Goal: Task Accomplishment & Management: Use online tool/utility

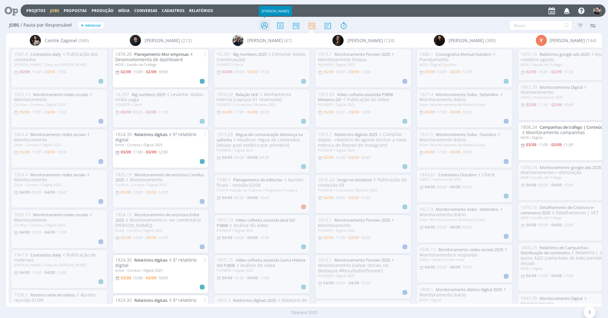
click at [263, 24] on icon at bounding box center [264, 25] width 11 height 12
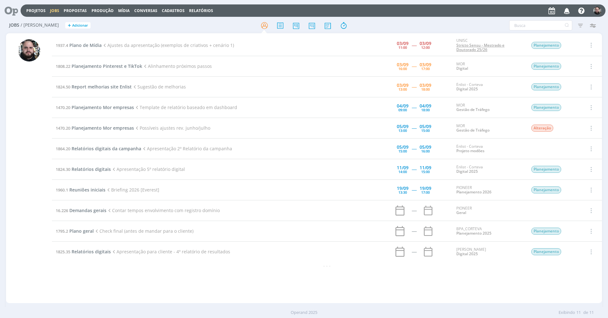
click at [472, 47] on link "Stricto Sensu - Mestrado e Doutorado 25/26" at bounding box center [480, 47] width 48 height 10
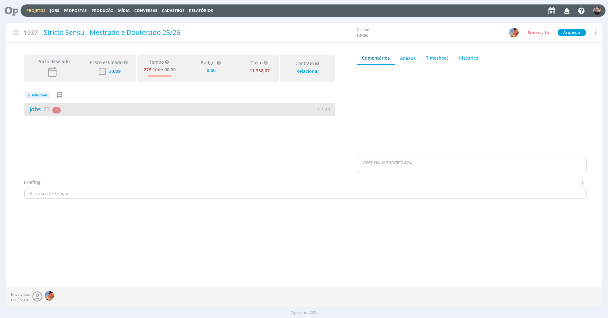
type input "0,00"
click at [46, 109] on span "23" at bounding box center [46, 109] width 6 height 8
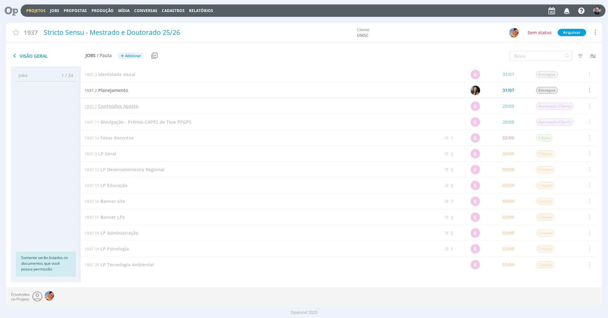
click at [124, 107] on span "Conteúdos Agosto" at bounding box center [118, 106] width 40 height 6
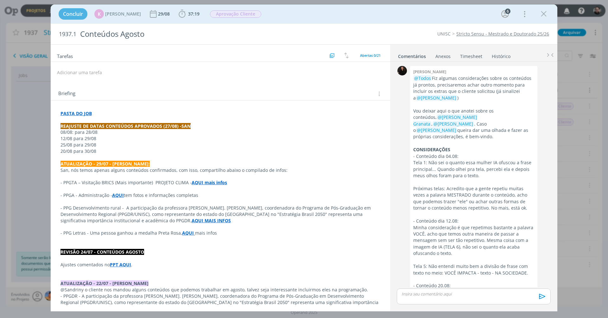
scroll to position [1043, 0]
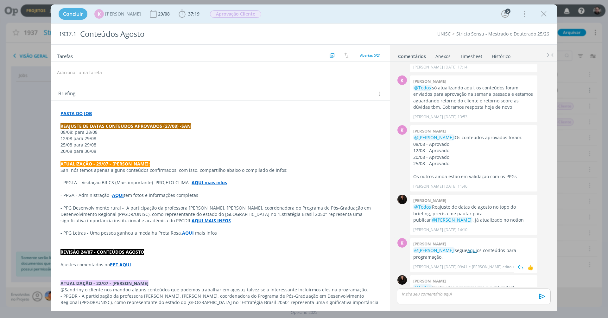
click at [474, 247] on link "aqui" at bounding box center [472, 250] width 10 height 6
click at [544, 16] on icon "dialog" at bounding box center [544, 14] width 10 height 10
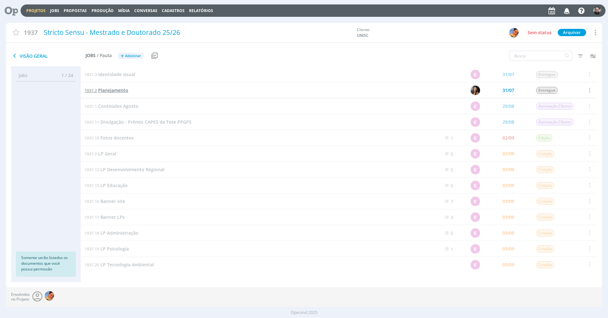
click at [112, 90] on span "Planejamento" at bounding box center [113, 90] width 30 height 6
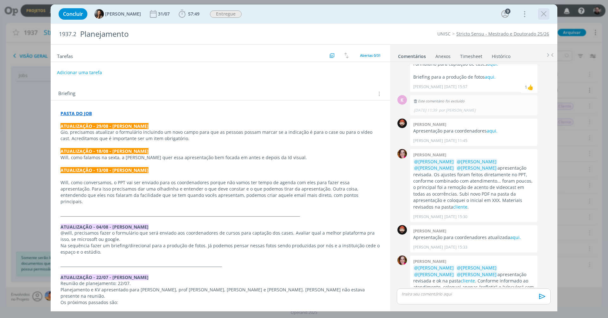
click at [539, 12] on icon "dialog" at bounding box center [544, 14] width 10 height 10
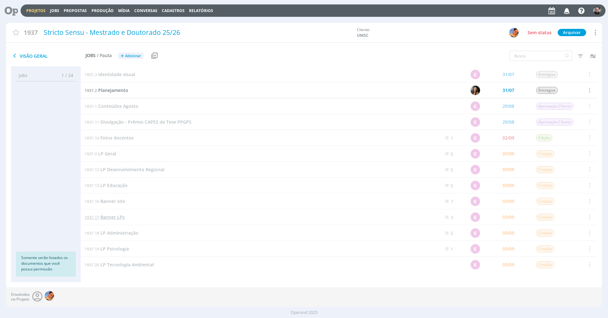
click at [118, 215] on span "Banner LPs" at bounding box center [112, 217] width 24 height 6
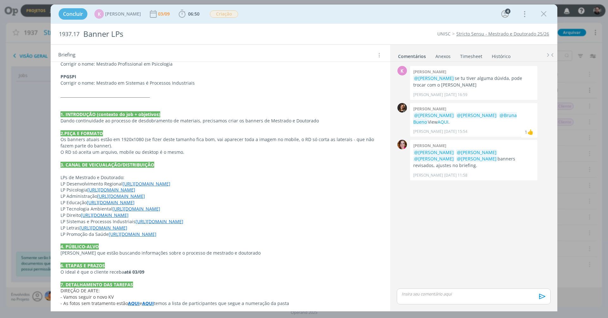
scroll to position [217, 0]
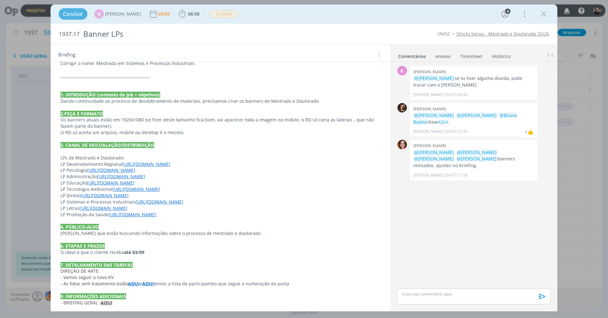
click at [113, 312] on strong "AQUI" at bounding box center [114, 315] width 12 height 6
click at [148, 161] on link "https://pg.unisc.br/ppg_desenvolvimento_regional" at bounding box center [147, 164] width 48 height 6
click at [269, 18] on div "Concluir K Karoline Arend 03/09 06:50 Iniciar Apontar Data * 03/09/2025 Horas *…" at bounding box center [303, 13] width 497 height 15
click at [540, 14] on icon "dialog" at bounding box center [544, 14] width 10 height 10
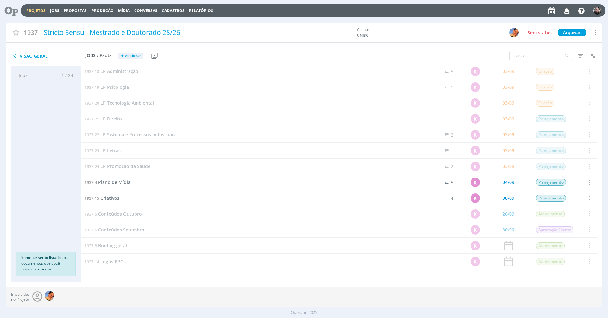
scroll to position [161, 0]
click at [134, 215] on span "Conteúdos Outubro" at bounding box center [120, 214] width 44 height 6
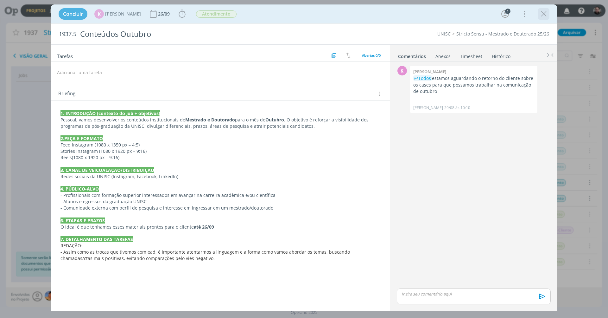
click at [545, 13] on icon "dialog" at bounding box center [544, 14] width 10 height 10
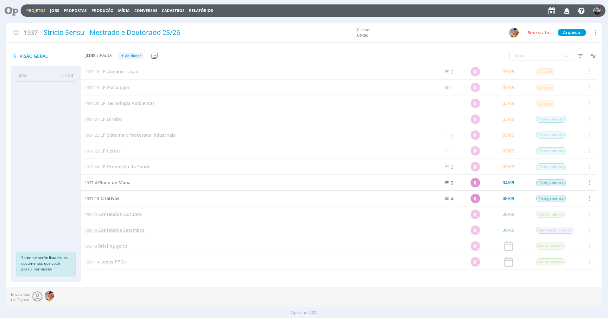
click at [117, 232] on link "1937.6 Conteúdos Setembro" at bounding box center [115, 229] width 60 height 7
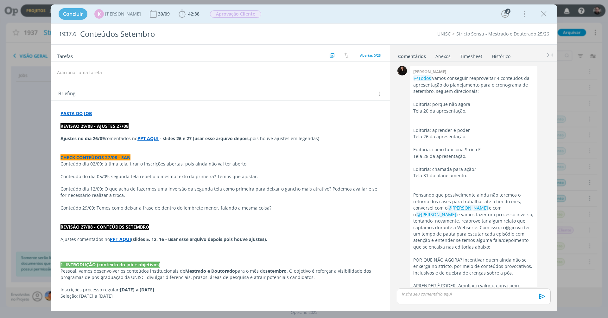
scroll to position [974, 0]
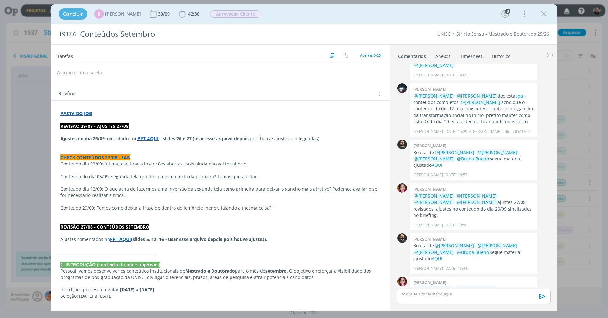
click at [88, 112] on strong "PASTA DO JOB" at bounding box center [75, 113] width 31 height 6
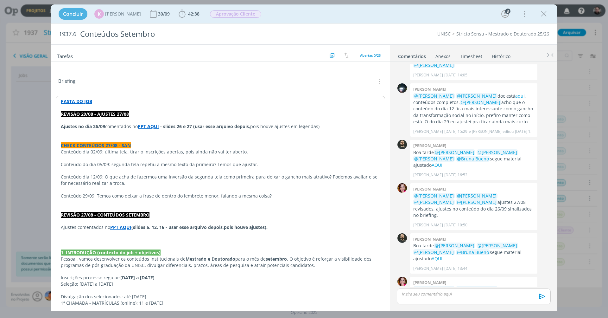
scroll to position [59, 0]
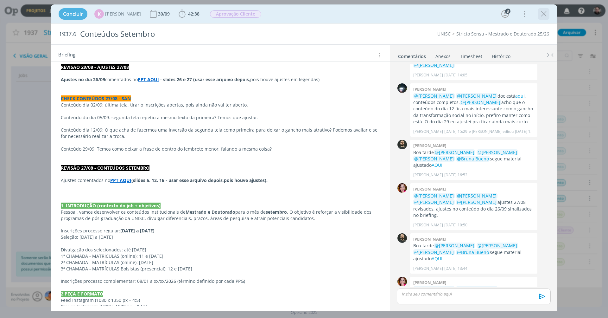
click at [542, 14] on icon "dialog" at bounding box center [544, 14] width 10 height 10
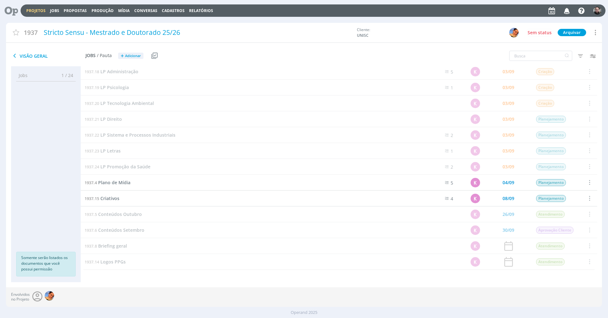
scroll to position [113, 0]
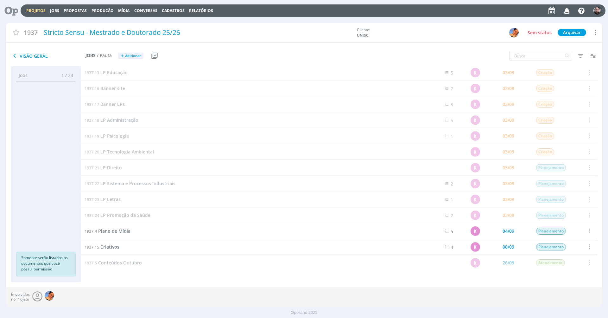
click at [127, 150] on span "LP Tecnologia Ambiental" at bounding box center [127, 152] width 54 height 6
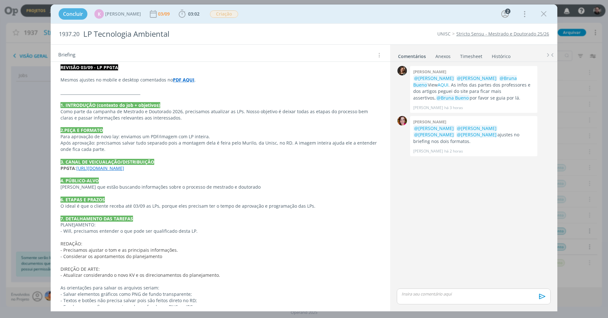
scroll to position [86, 0]
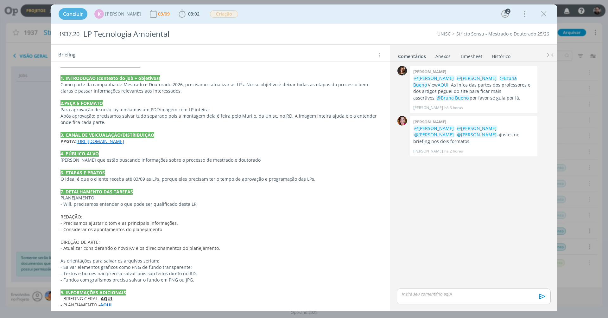
click at [114, 308] on strong "AQUI" at bounding box center [114, 311] width 12 height 6
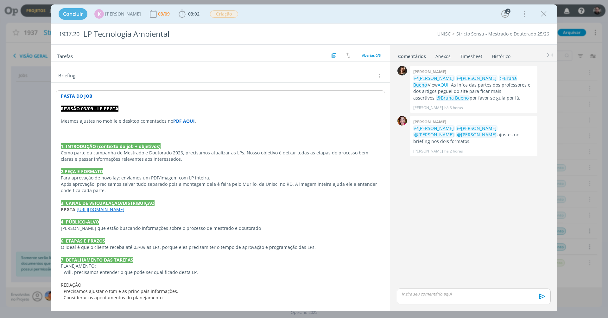
scroll to position [0, 0]
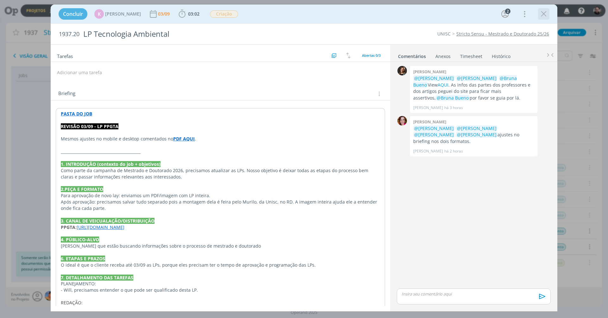
click at [544, 12] on icon "dialog" at bounding box center [544, 14] width 10 height 10
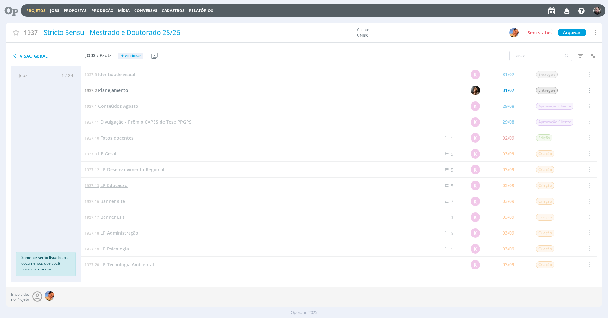
click at [120, 186] on span "LP Educação" at bounding box center [113, 185] width 27 height 6
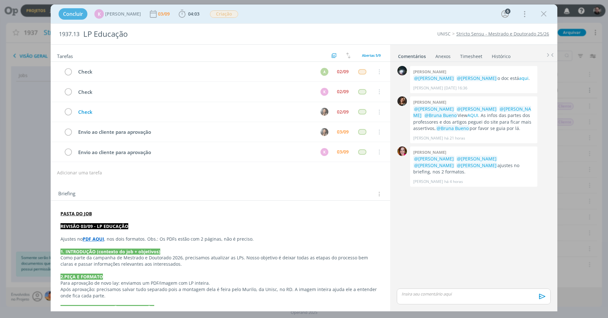
scroll to position [11, 0]
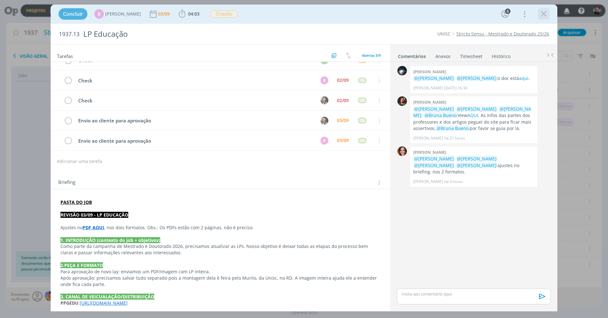
click at [545, 11] on icon "dialog" at bounding box center [544, 14] width 10 height 10
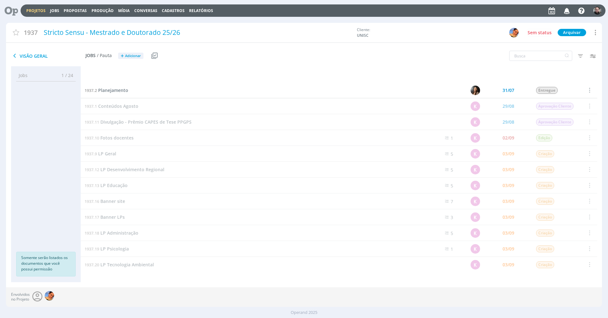
scroll to position [161, 0]
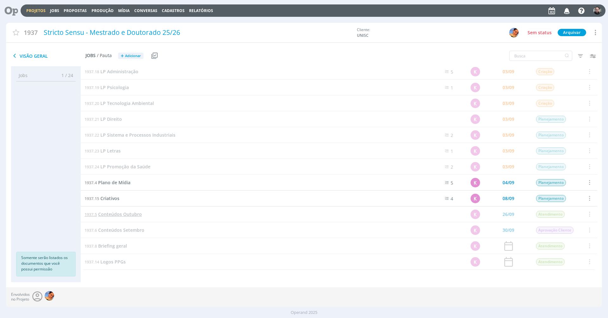
click at [123, 213] on span "Conteúdos Outubro" at bounding box center [120, 214] width 44 height 6
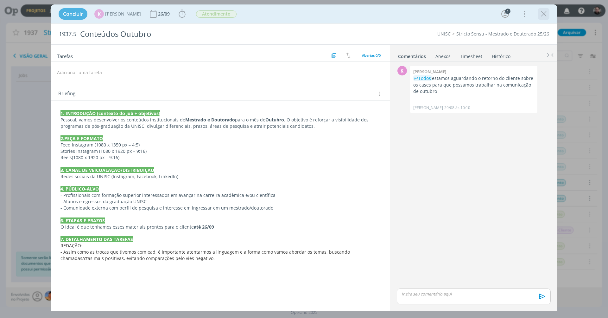
click at [543, 14] on icon "dialog" at bounding box center [544, 14] width 10 height 10
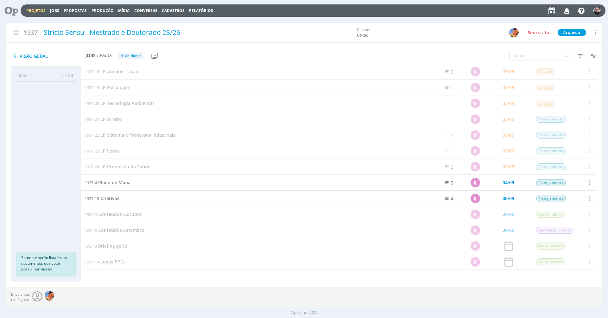
scroll to position [36, 0]
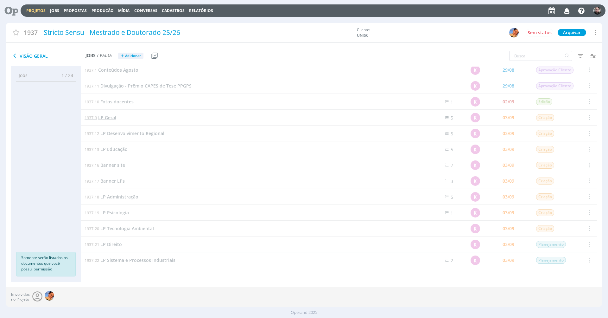
click at [107, 115] on span "LP Geral" at bounding box center [107, 117] width 18 height 6
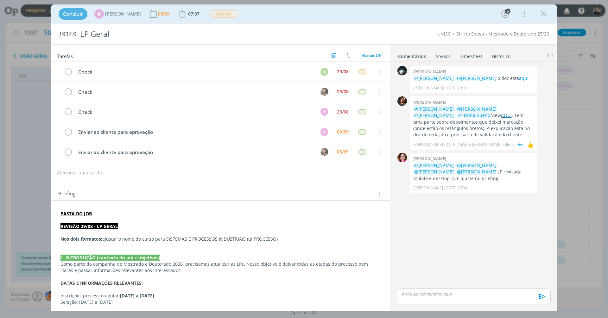
click at [501, 113] on link "AQUI" at bounding box center [506, 115] width 11 height 6
click at [544, 16] on icon "dialog" at bounding box center [544, 14] width 10 height 10
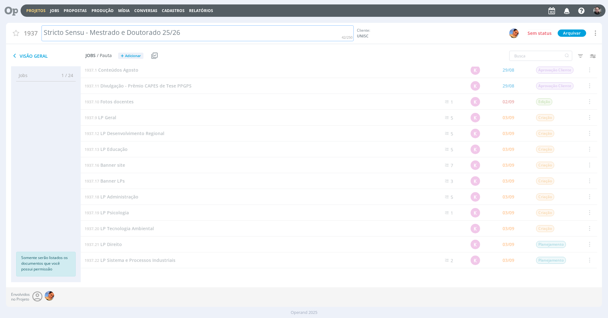
click at [258, 21] on div "Projetos Jobs Propostas Produção Mídia Conversas Cadastros Relatórios Notificaç…" at bounding box center [304, 161] width 608 height 323
click at [453, 29] on div "Cliente: UNISC" at bounding box center [428, 32] width 143 height 11
click at [364, 20] on div "Projetos Jobs Propostas Produção Mídia Conversas Cadastros Relatórios Notificaç…" at bounding box center [304, 161] width 608 height 323
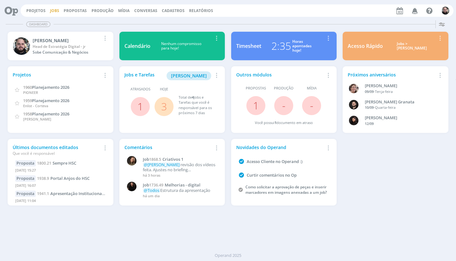
click at [58, 9] on link "Jobs" at bounding box center [54, 10] width 9 height 5
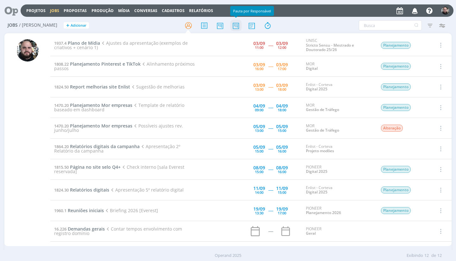
click at [234, 25] on icon at bounding box center [235, 25] width 11 height 12
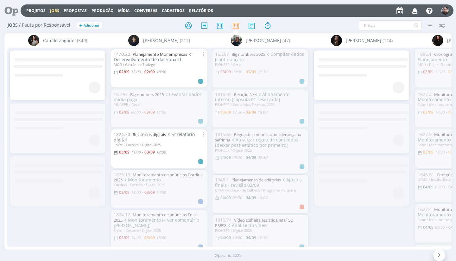
click at [441, 29] on icon "button" at bounding box center [441, 25] width 11 height 11
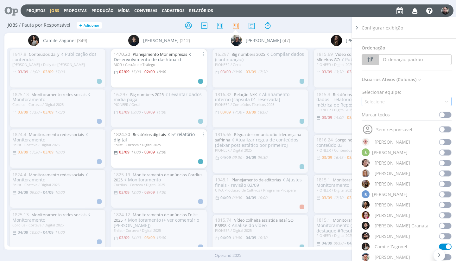
click at [417, 99] on div "Selecione" at bounding box center [407, 102] width 90 height 10
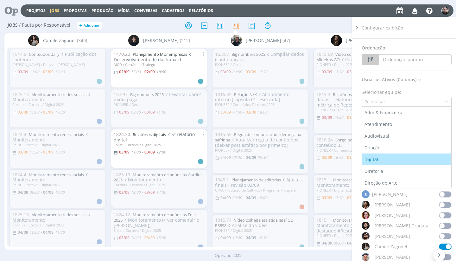
click at [375, 157] on div "Digital" at bounding box center [372, 159] width 15 height 7
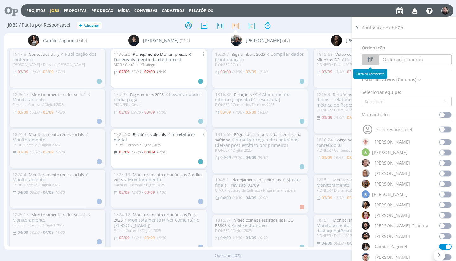
click at [302, 22] on div at bounding box center [228, 25] width 149 height 11
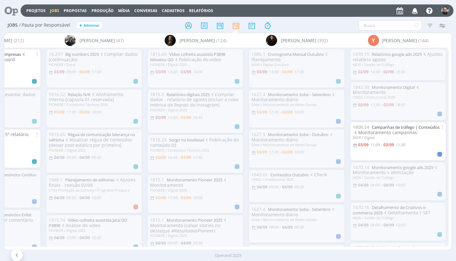
scroll to position [0, 166]
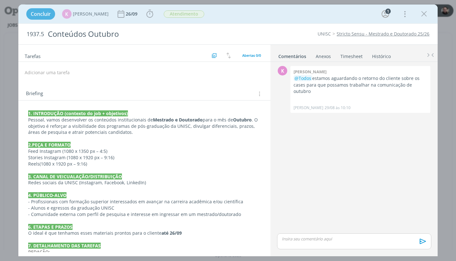
click at [351, 34] on link "Stricto Sensu - Mestrado e Doutorado 25/26" at bounding box center [383, 34] width 93 height 6
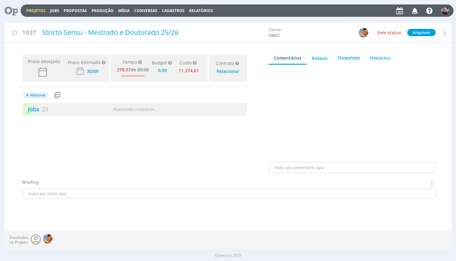
type input "0,00"
click at [40, 109] on link "Jobs 23" at bounding box center [35, 109] width 25 height 8
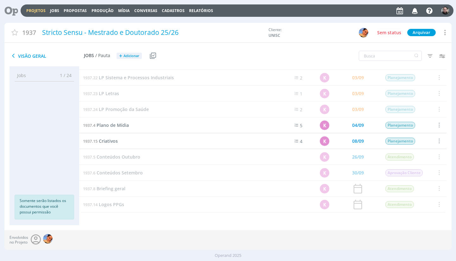
scroll to position [218, 0]
click at [137, 173] on span "Conteúdos Setembro" at bounding box center [120, 173] width 46 height 6
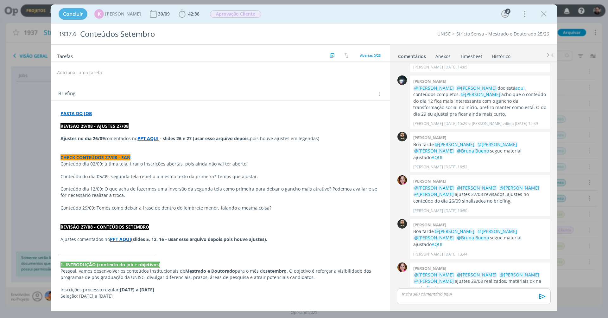
scroll to position [1, 0]
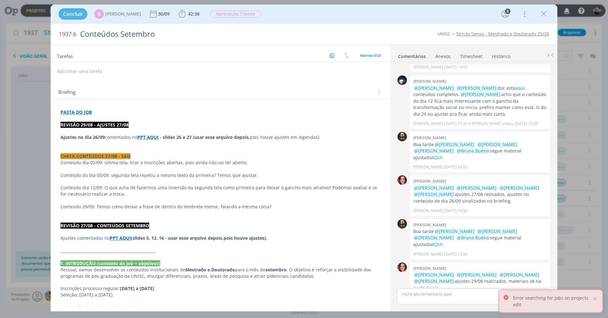
click at [446, 260] on div "Bruna bueno @Patrick Freitas @Luíza Santana @Beatriz Luchese @Karoline Arend aj…" at bounding box center [480, 282] width 140 height 40
click at [456, 260] on div at bounding box center [595, 298] width 6 height 6
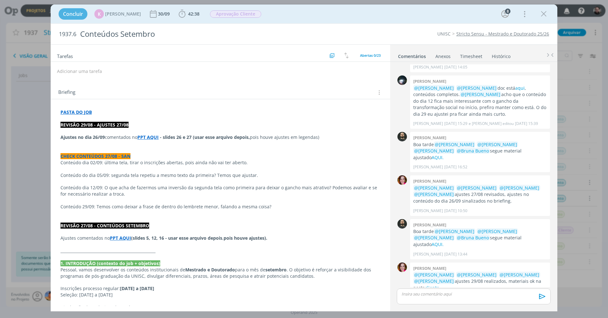
scroll to position [0, 0]
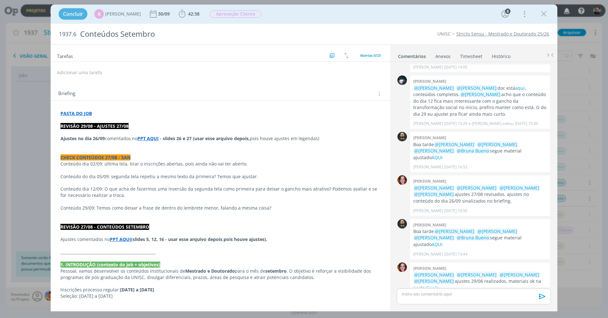
click at [130, 113] on p "PASTA DO JOB" at bounding box center [220, 113] width 320 height 6
click at [111, 115] on p "PASTA DO JOB" at bounding box center [220, 114] width 319 height 6
click at [212, 127] on p "REVISÃO 29/08 - AJUSTES 27/08" at bounding box center [220, 126] width 319 height 6
click at [196, 126] on p "REVISÃO 29/08 - AJUSTES 27/08" at bounding box center [220, 126] width 319 height 6
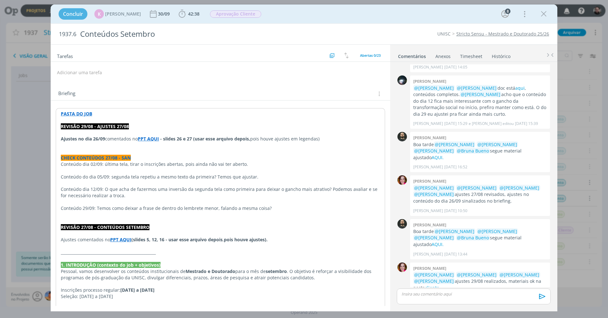
click at [150, 130] on p "dialog" at bounding box center [220, 132] width 319 height 6
click at [188, 13] on span "42:38" at bounding box center [193, 14] width 11 height 6
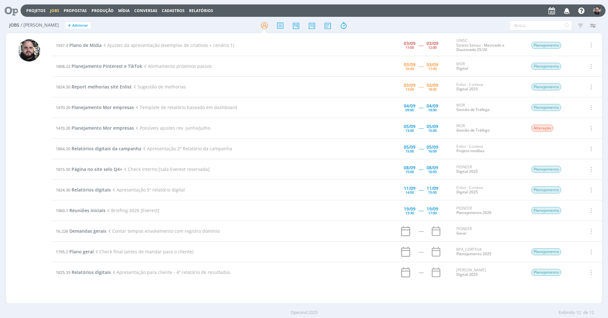
click at [390, 23] on div at bounding box center [304, 25] width 199 height 11
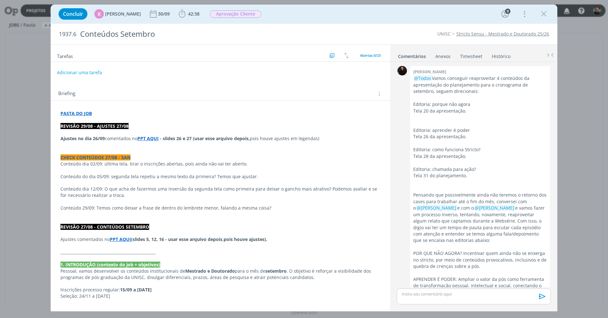
scroll to position [911, 0]
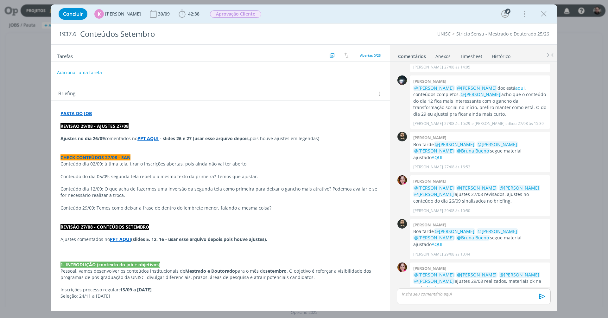
click at [119, 136] on p "Ajustes no dia 26/09 comentados no PPT AQUI - slides 26 e 27 (usar esse arquivo…" at bounding box center [220, 138] width 320 height 6
click at [541, 14] on icon "dialog" at bounding box center [544, 14] width 10 height 10
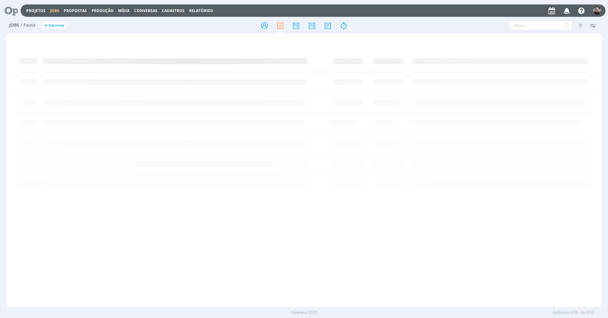
click at [601, 8] on div at bounding box center [304, 159] width 608 height 318
click at [599, 11] on img "button" at bounding box center [597, 11] width 8 height 8
click at [548, 66] on link "Sair" at bounding box center [569, 68] width 63 height 10
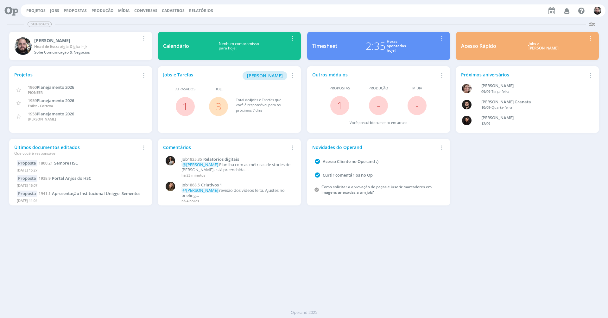
click at [13, 10] on icon at bounding box center [9, 10] width 13 height 12
click at [55, 10] on link "Jobs" at bounding box center [54, 10] width 9 height 5
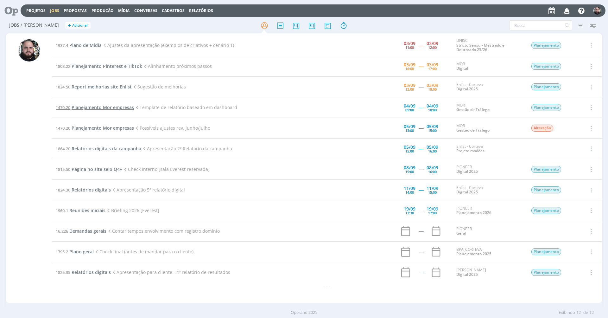
click at [105, 107] on span "Planejamento Mor empresas" at bounding box center [103, 107] width 62 height 6
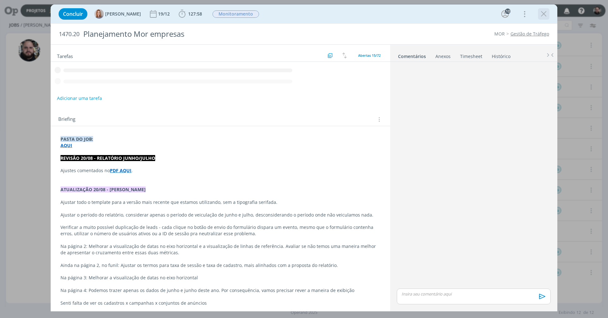
click at [541, 16] on icon "dialog" at bounding box center [544, 14] width 10 height 10
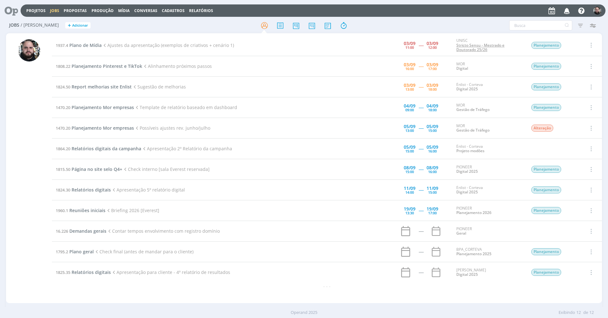
click at [464, 45] on link "Stricto Sensu - Mestrado e Doutorado 25/26" at bounding box center [480, 47] width 48 height 10
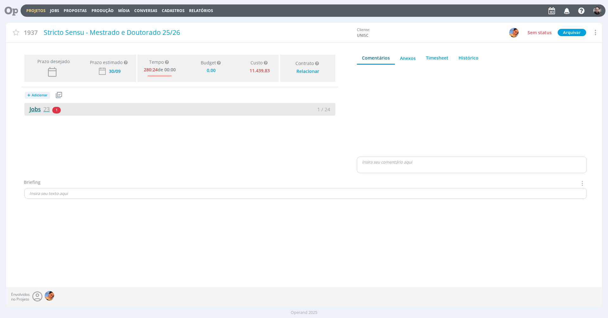
type input "0,00"
click at [37, 108] on link "Jobs 23" at bounding box center [36, 109] width 25 height 8
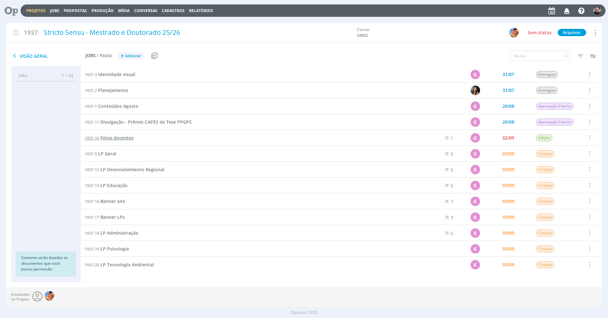
click at [124, 138] on span "Fotos docentes" at bounding box center [116, 138] width 33 height 6
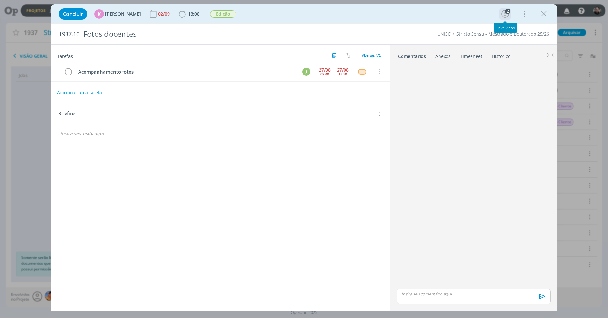
click at [509, 16] on icon "dialog" at bounding box center [505, 14] width 10 height 10
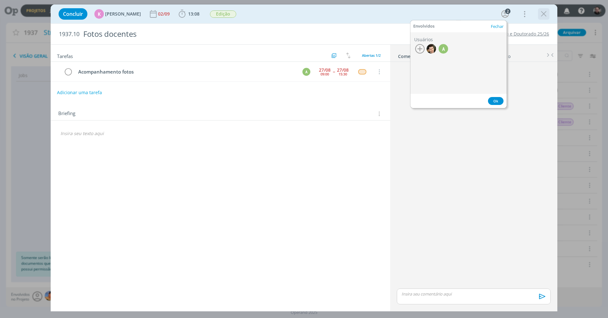
click at [540, 16] on icon "dialog" at bounding box center [544, 14] width 10 height 10
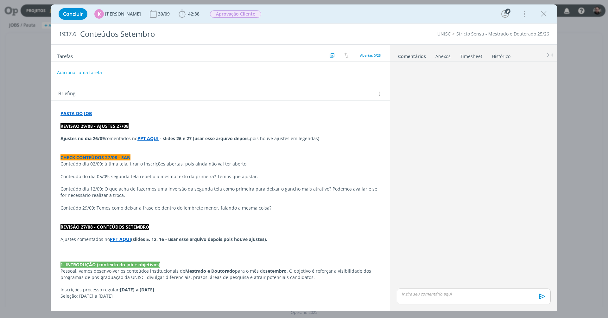
scroll to position [911, 0]
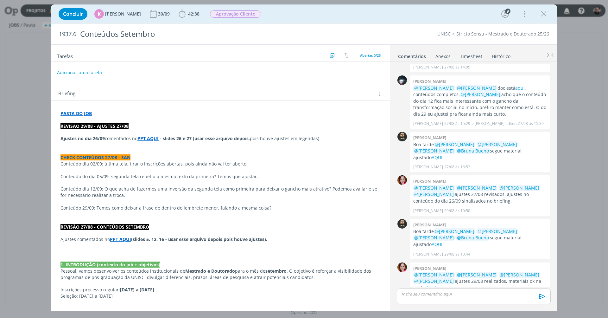
click at [109, 113] on p "PASTA DO JOB" at bounding box center [220, 113] width 320 height 6
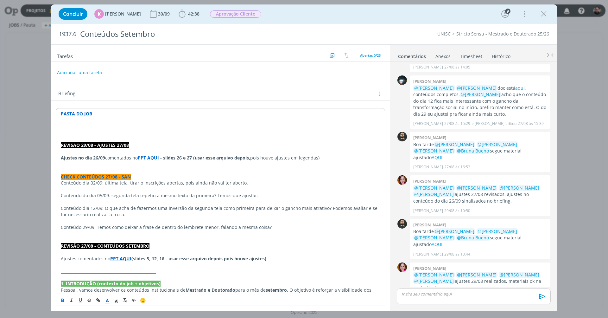
click at [77, 113] on strong "PASTA DO JOB" at bounding box center [76, 114] width 31 height 6
click at [86, 124] on link "https://sobeae.sharepoint.com/:f:/s/SOBEAE/Eo5EjcgfKexJr0PypGRXKf4BVWWBmcJKwSPu…" at bounding box center [102, 126] width 48 height 8
click at [93, 129] on link "https://sobeae.sharepoint.com/:f:/s/SOBEAE/Eo5EjcgfKexJr0PypGRXKf4BVWWBmcJKwSPu…" at bounding box center [102, 126] width 48 height 8
click at [239, 136] on p "dialog" at bounding box center [220, 139] width 319 height 6
click at [105, 124] on p "dialog" at bounding box center [220, 126] width 319 height 6
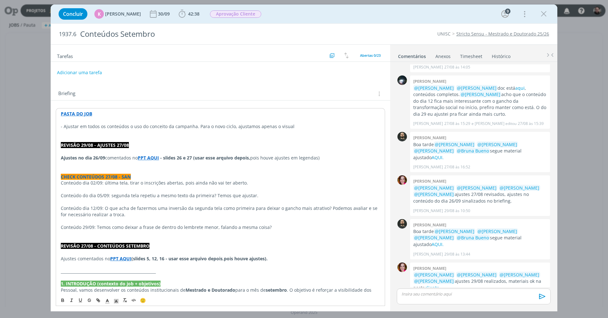
click at [304, 125] on p "- Ajustar em todos os conteúdos o uso do conceito da campanha. Para o novo cicl…" at bounding box center [220, 126] width 319 height 6
click at [357, 125] on p "- Ajustar em todos os conteúdos o uso do conceito da campanha. Para o novo cicl…" at bounding box center [220, 126] width 319 height 6
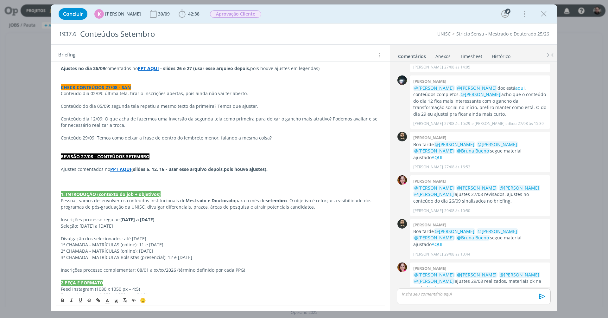
scroll to position [0, 0]
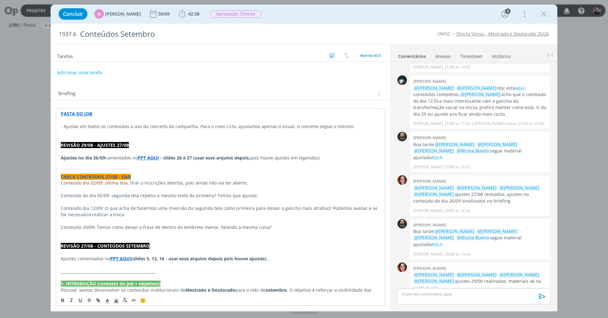
click at [116, 131] on p "dialog" at bounding box center [220, 132] width 319 height 6
click at [359, 124] on p "- Ajustar em todos os conteúdos o uso do conceito da campanha. Para o novo cicl…" at bounding box center [220, 126] width 319 height 6
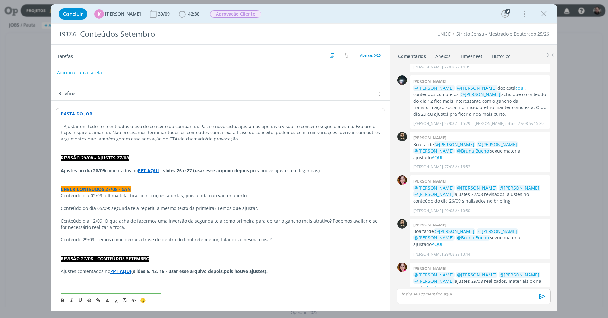
drag, startPoint x: 112, startPoint y: 131, endPoint x: 145, endPoint y: 153, distance: 39.3
click at [112, 131] on p "- Ajustar em todos os conteúdos o uso do conceito da campanha. Para o novo cicl…" at bounding box center [220, 132] width 319 height 19
click at [261, 131] on p "- Ajustar em todos os conteúdos o uso do conceito da campanha. Para o novo cicl…" at bounding box center [220, 132] width 319 height 19
click at [274, 135] on p "- Ajustar em todos os conteúdos o uso do conceito da campanha. Para o novo cicl…" at bounding box center [220, 132] width 319 height 19
click at [128, 125] on p "- Ajustar em todos os conteúdos o uso do conceito da campanha. Para o novo cicl…" at bounding box center [220, 132] width 319 height 19
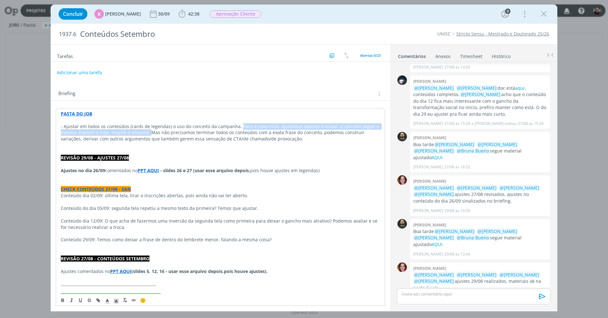
drag, startPoint x: 238, startPoint y: 125, endPoint x: 150, endPoint y: 129, distance: 87.8
click at [150, 129] on p "- Ajustar em todos os conteúdos (cards de legendas) o uso do conceito da campan…" at bounding box center [220, 132] width 319 height 19
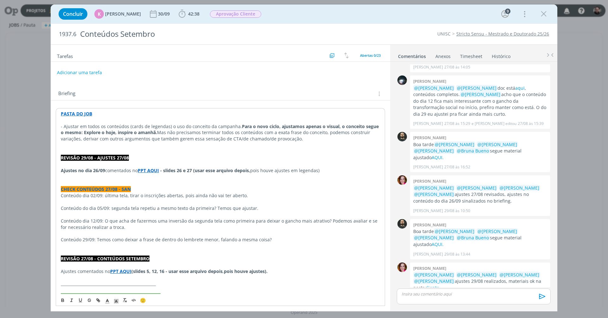
click at [146, 132] on strong "Para o novo ciclo, ajustamos apenas o visual, o conceito segue o mesmo: Explore…" at bounding box center [220, 129] width 319 height 12
drag, startPoint x: 140, startPoint y: 132, endPoint x: 84, endPoint y: 132, distance: 56.1
click at [84, 132] on strong "Para o novo ciclo, ajustamos apenas o visual, o conceito segue o mesmo: Explore…" at bounding box center [220, 129] width 319 height 12
click at [108, 298] on icon "dialog" at bounding box center [108, 301] width 6 height 6
click at [113, 267] on span "dialog" at bounding box center [114, 265] width 5 height 5
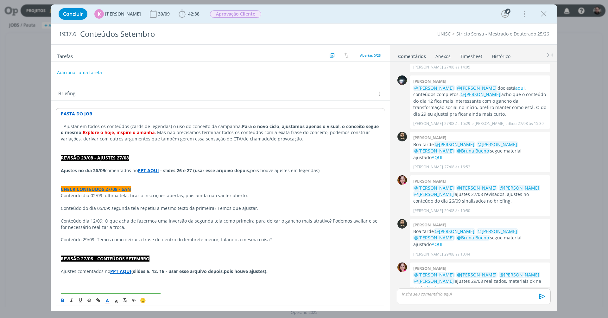
click at [168, 164] on p "dialog" at bounding box center [220, 164] width 319 height 6
click at [133, 145] on p "dialog" at bounding box center [220, 145] width 319 height 6
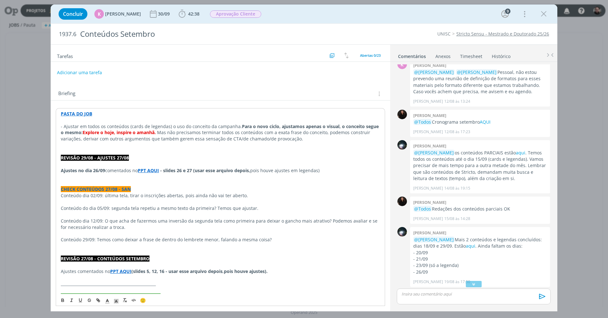
scroll to position [248, 0]
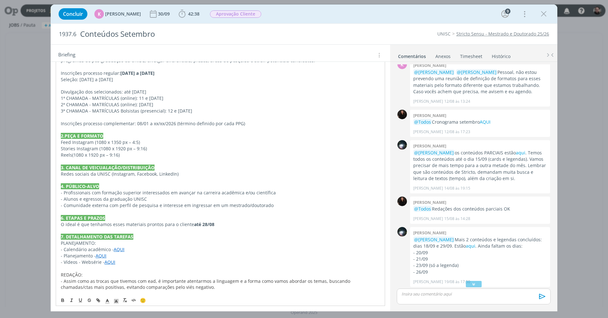
click at [176, 303] on link "AQUI" at bounding box center [176, 306] width 11 height 6
click at [179, 274] on link "https://app4.operand.com.br/jobs/14008" at bounding box center [155, 274] width 48 height 8
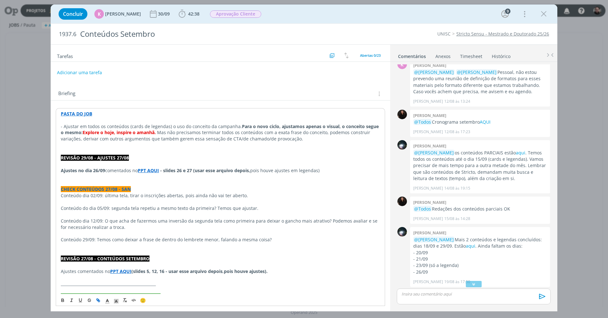
drag, startPoint x: 84, startPoint y: 131, endPoint x: 156, endPoint y: 130, distance: 72.2
click at [156, 130] on strong "Explore o hoje, inspire o amanhã." at bounding box center [119, 132] width 73 height 6
drag, startPoint x: 105, startPoint y: 130, endPoint x: 152, endPoint y: 130, distance: 47.5
click at [152, 130] on p "- Ajustar em todos os conteúdos (cards de legendas) o uso do conceito da campan…" at bounding box center [220, 132] width 319 height 19
click at [116, 302] on icon "dialog" at bounding box center [116, 301] width 6 height 6
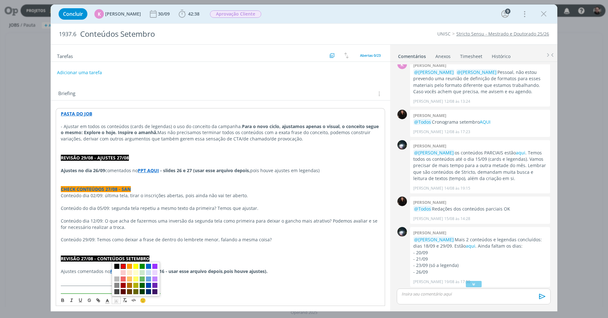
click at [124, 266] on span "dialog" at bounding box center [123, 265] width 5 height 5
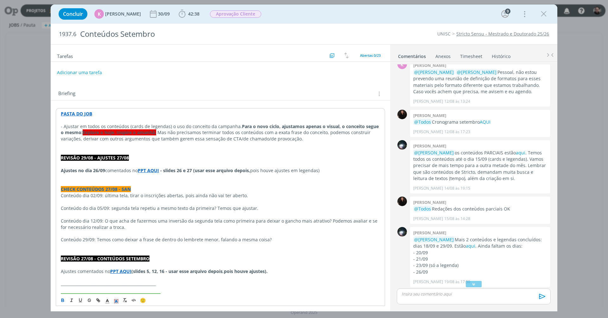
click at [180, 151] on p "dialog" at bounding box center [220, 151] width 319 height 6
drag, startPoint x: 84, startPoint y: 131, endPoint x: 157, endPoint y: 130, distance: 73.5
click at [157, 130] on strong "Para o novo ciclo, ajustamos apenas o visual, o conceito segue o mesmo: Explore…" at bounding box center [220, 129] width 319 height 12
click at [109, 299] on icon "dialog" at bounding box center [108, 301] width 6 height 6
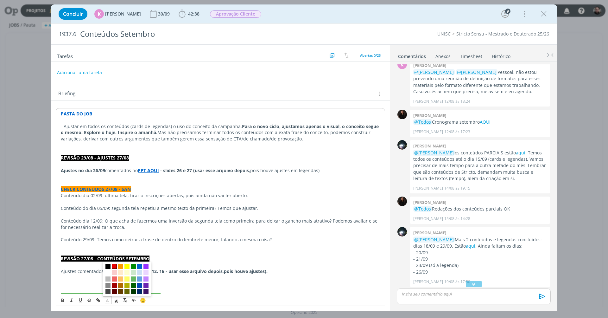
click at [115, 264] on span "dialog" at bounding box center [114, 265] width 5 height 5
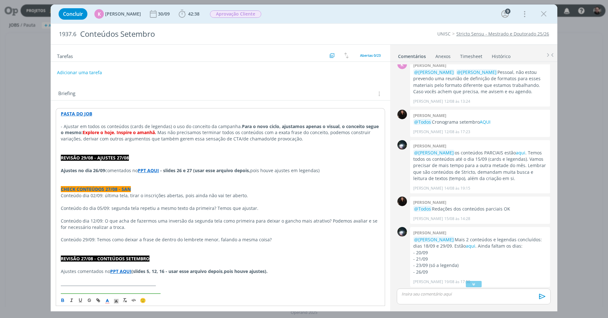
click at [186, 156] on p "REVISÃO 29/08 - AJUSTES 27/08" at bounding box center [220, 158] width 319 height 6
drag, startPoint x: 177, startPoint y: 131, endPoint x: 160, endPoint y: 132, distance: 17.4
click at [160, 132] on p "- Ajustar em todos os conteúdos (cards de legendas) o uso do conceito da campan…" at bounding box center [220, 132] width 319 height 19
click at [325, 139] on p "- Ajustar em todos os conteúdos (cards de legendas) o uso do conceito da campan…" at bounding box center [220, 132] width 319 height 19
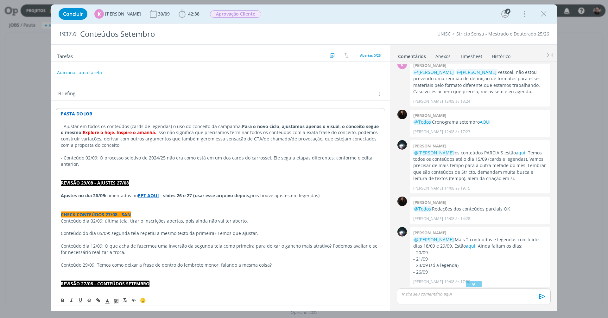
drag, startPoint x: 330, startPoint y: 156, endPoint x: 332, endPoint y: 163, distance: 7.6
click at [332, 163] on p "- Conteúdo 02/09: O processo seletivo de 2024/25 não era como está em um dos ca…" at bounding box center [220, 161] width 319 height 13
click at [99, 300] on icon "dialog" at bounding box center [99, 301] width 2 height 2
paste input "https://www.unisc.br/images/cursos/stricto/ppgps/2024/edital-ppgps_2025-v2.pdf"
click at [249, 174] on link "dialog" at bounding box center [250, 174] width 18 height 6
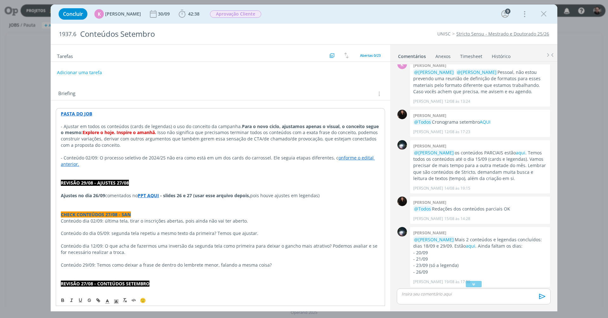
click at [128, 168] on p "dialog" at bounding box center [220, 170] width 319 height 6
click at [130, 163] on p "- Conteúdo 02/09: O processo seletivo de 2024/25 não era como está em um dos ca…" at bounding box center [220, 161] width 319 height 13
drag, startPoint x: 351, startPoint y: 156, endPoint x: 359, endPoint y: 156, distance: 8.2
click at [359, 156] on p "- Conteúdo 02/09: O processo seletivo de 2024/25 não era como está em um dos ca…" at bounding box center [220, 161] width 319 height 13
click at [362, 157] on p "- Conteúdo 02/09: O processo seletivo de 2024/25 não era como está em um dos ca…" at bounding box center [220, 161] width 319 height 13
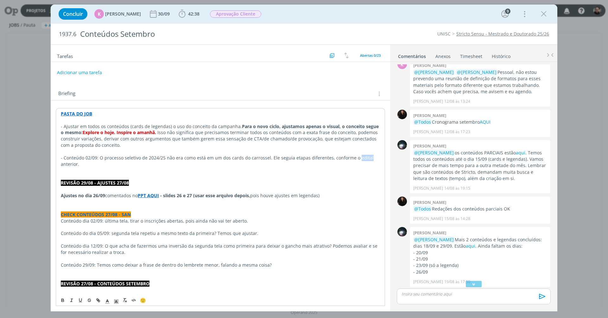
drag, startPoint x: 354, startPoint y: 156, endPoint x: 365, endPoint y: 155, distance: 11.4
click at [365, 155] on p "- Conteúdo 02/09: O processo seletivo de 2024/25 não era como está em um dos ca…" at bounding box center [220, 161] width 319 height 13
click at [98, 299] on icon "dialog" at bounding box center [98, 299] width 5 height 5
paste input "https://www.unisc.br/images/cursos/stricto/ppgps/2024/edital-ppgps_2025-v2.pdf"
type input "https://www.unisc.br/images/cursos/stricto/ppgps/2024/edital-ppgps_2025-v2.pdf"
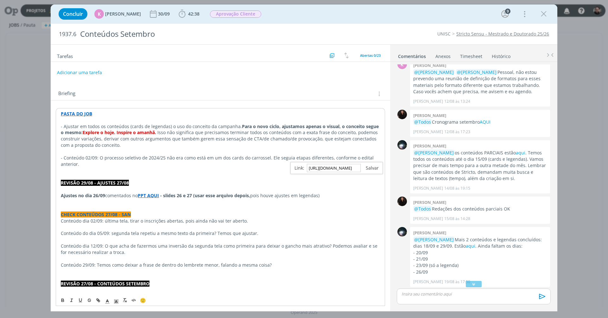
click at [374, 169] on link "dialog" at bounding box center [370, 168] width 18 height 6
click at [223, 174] on p "dialog" at bounding box center [220, 177] width 319 height 6
click at [115, 162] on p "- Conteúdo 02/09: O processo seletivo de 2024/25 não era como está em um dos ca…" at bounding box center [220, 161] width 319 height 13
click at [155, 167] on p "dialog" at bounding box center [220, 170] width 319 height 6
click at [145, 162] on p "- Conteúdo 02/09: O processo seletivo de 2024/25 não era como está em um dos ca…" at bounding box center [220, 161] width 319 height 13
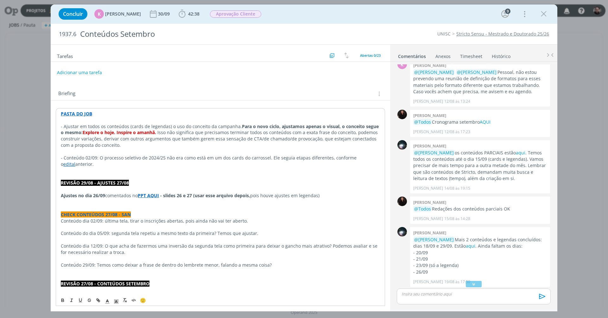
click at [141, 167] on p "dialog" at bounding box center [220, 170] width 319 height 6
click at [134, 157] on p "- Conteúdo 02/09: O processo seletivo de 2024/25 não era como está em um dos ca…" at bounding box center [220, 161] width 319 height 13
click at [135, 160] on p "- Conteúdo 02/09: O processo seletivo de 2024/25 não era como está em um dos ca…" at bounding box center [220, 161] width 319 height 13
click at [89, 167] on p "dialog" at bounding box center [220, 170] width 319 height 6
click at [90, 167] on p "dialog" at bounding box center [220, 170] width 319 height 6
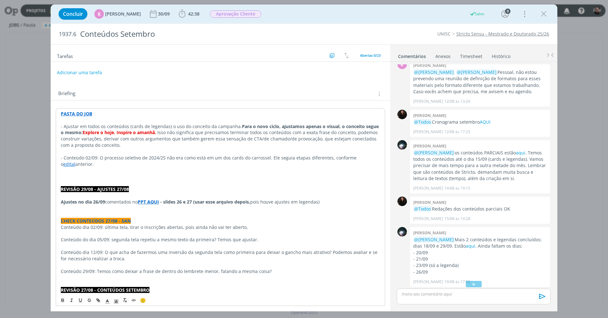
click at [79, 174] on p "dialog" at bounding box center [220, 177] width 319 height 6
click at [121, 168] on p "dialog" at bounding box center [220, 170] width 319 height 6
click at [110, 161] on p "- Conteúdo 02/09: O processo seletivo de 2024/25 não era como está em um dos ca…" at bounding box center [220, 161] width 319 height 13
drag, startPoint x: 174, startPoint y: 155, endPoint x: 202, endPoint y: 154, distance: 28.2
click at [202, 155] on p "- Conteúdo 02/09: O processo seletivo de 2024/25 não era como está em um dos ca…" at bounding box center [220, 161] width 319 height 13
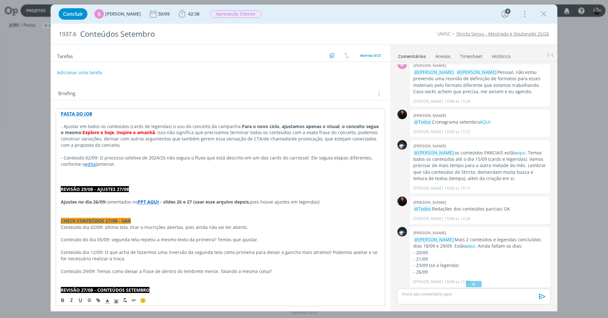
click at [282, 161] on p "- Conteúdo 02/09: O processo seletivo de 2024/25 não seguia o fluxo que está de…" at bounding box center [220, 161] width 319 height 13
click at [207, 168] on p "dialog" at bounding box center [220, 170] width 319 height 6
drag, startPoint x: 188, startPoint y: 162, endPoint x: 323, endPoint y: 161, distance: 135.5
click at [323, 161] on p "- Conteúdo 02/09: O processo seletivo de 2024/25 não seguia o fluxo que está de…" at bounding box center [220, 161] width 319 height 13
drag, startPoint x: 111, startPoint y: 161, endPoint x: 313, endPoint y: 160, distance: 202.0
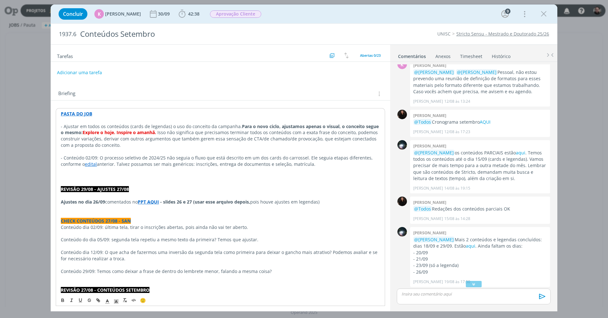
click at [313, 160] on p "- Conteúdo 02/09: O processo seletivo de 2024/25 não seguia o fluxo que está de…" at bounding box center [220, 161] width 319 height 13
click at [260, 162] on p "- Conteúdo 02/09: O processo seletivo de 2024/25 não seguia o fluxo que está de…" at bounding box center [220, 161] width 319 height 13
click at [283, 164] on p "- Conteúdo 02/09: O processo seletivo de 2024/25 não seguia o fluxo que está de…" at bounding box center [220, 161] width 319 height 13
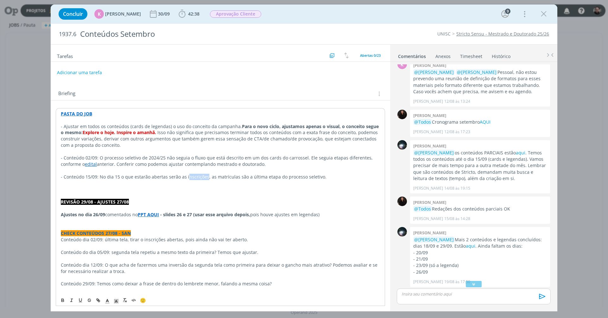
drag, startPoint x: 185, startPoint y: 173, endPoint x: 205, endPoint y: 174, distance: 19.6
click at [205, 174] on p "- Conteúdo 15/09: No dia 15 o que estarão abertas serão as inscrições, as matrí…" at bounding box center [220, 177] width 319 height 6
click at [201, 180] on p "dialog" at bounding box center [220, 183] width 319 height 6
drag, startPoint x: 185, startPoint y: 173, endPoint x: 205, endPoint y: 173, distance: 19.6
click at [205, 174] on p "- Conteúdo 15/09: No dia 15 o que estarão abertas serão as inscrições, as matrí…" at bounding box center [220, 177] width 319 height 6
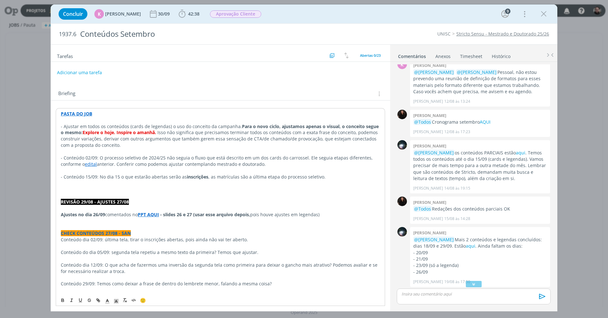
click at [275, 182] on p "dialog" at bounding box center [220, 183] width 319 height 6
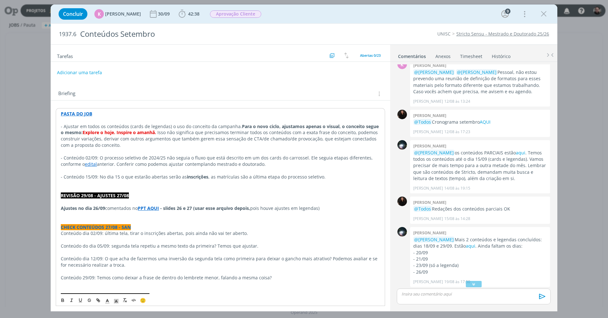
click at [169, 174] on p "- Conteúdo 15/09: No dia 15 o que estarão abertas serão as inscrições , as matr…" at bounding box center [220, 177] width 319 height 6
click at [139, 180] on p "dialog" at bounding box center [220, 183] width 319 height 6
click at [332, 174] on p "- Conteúdo 15/09: No dia 15 o que estarão abertas serão as inscrições , as matr…" at bounding box center [220, 177] width 319 height 6
click at [261, 161] on p "- Conteúdo 02/09: O processo seletivo de 2024/25 não seguia o fluxo que está de…" at bounding box center [220, 161] width 319 height 13
click at [189, 157] on p "- Conteúdo 02/09: O processo seletivo de 2024/25 não seguia o fluxo que está de…" at bounding box center [220, 161] width 319 height 13
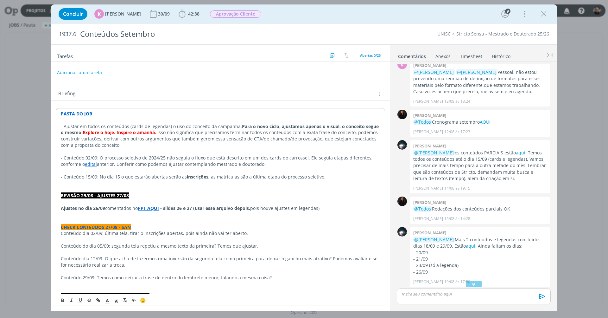
drag, startPoint x: 108, startPoint y: 161, endPoint x: 122, endPoint y: 166, distance: 14.5
click at [108, 161] on p "- Conteúdo 02/09: O processo seletivo de 2024/25 não seguia o fluxo que está de…" at bounding box center [220, 161] width 319 height 13
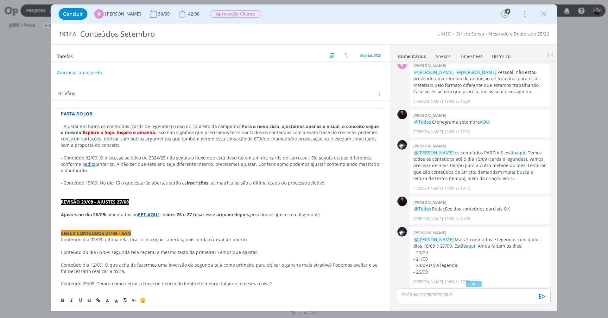
click at [216, 168] on p "- Conteúdo 02/09: O processo seletivo de 2024/25 não seguia o fluxo que está de…" at bounding box center [220, 164] width 319 height 19
click at [325, 180] on p "- Conteúdo 15/09: No dia 15 o que estarão abertas serão as inscrições , as matr…" at bounding box center [220, 183] width 319 height 6
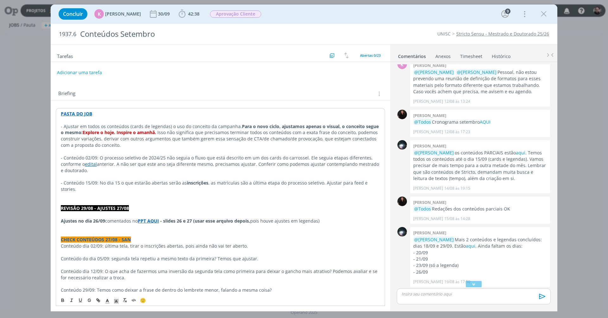
click at [161, 192] on p "dialog" at bounding box center [220, 195] width 319 height 6
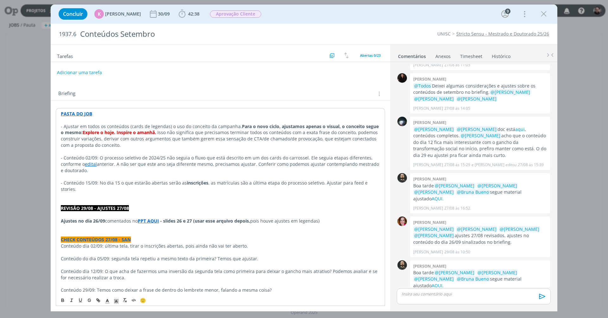
scroll to position [911, 0]
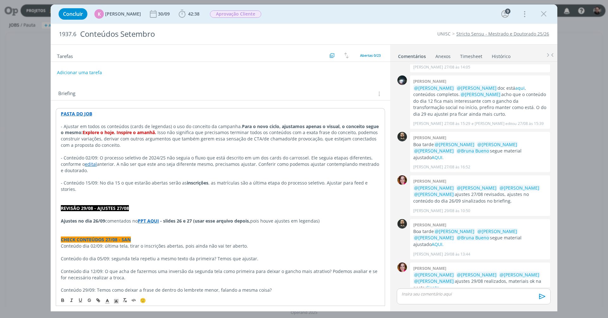
drag, startPoint x: 62, startPoint y: 125, endPoint x: 139, endPoint y: 145, distance: 79.4
click at [139, 145] on p "- Ajustar em todos os conteúdos (cards de legendas) o uso do conceito da campan…" at bounding box center [220, 135] width 319 height 25
copy p "Ajustar em todos os conteúdos (cards de legendas) o uso do conceito da campanha…"
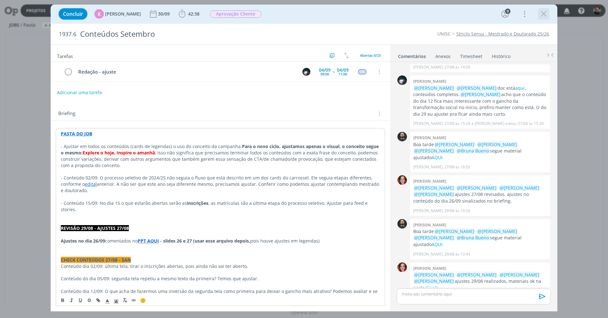
click at [545, 15] on icon "dialog" at bounding box center [544, 14] width 10 height 10
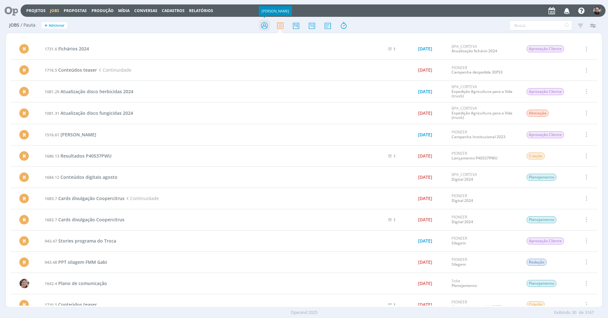
click at [262, 26] on icon at bounding box center [264, 25] width 11 height 12
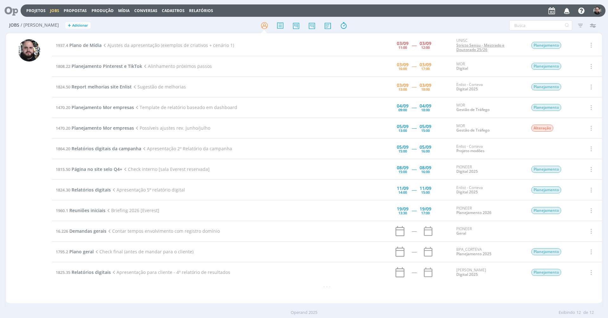
click at [478, 45] on link "Stricto Sensu - Mestrado e Doutorado 25/26" at bounding box center [480, 47] width 48 height 10
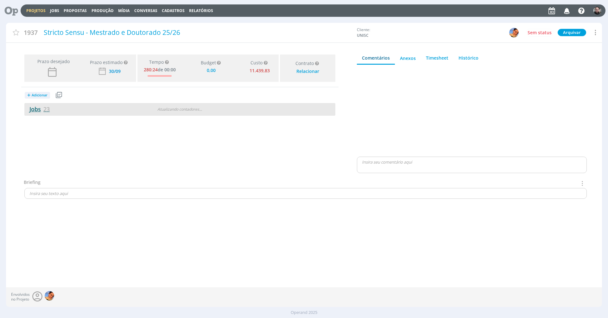
type input "0,00"
click at [47, 109] on span "23" at bounding box center [46, 109] width 6 height 8
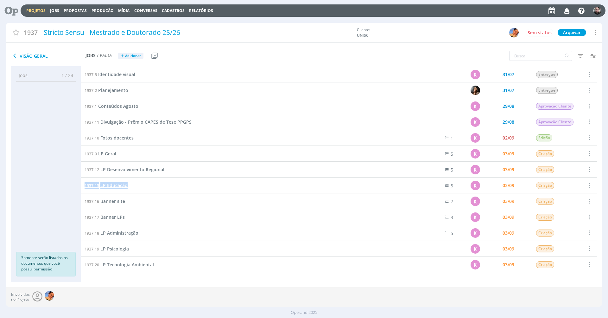
click at [118, 184] on span "LP Educação" at bounding box center [113, 185] width 27 height 6
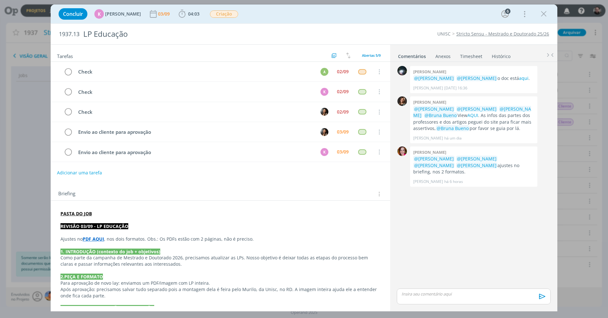
click at [95, 237] on strong "PDF AQUI" at bounding box center [94, 239] width 22 height 6
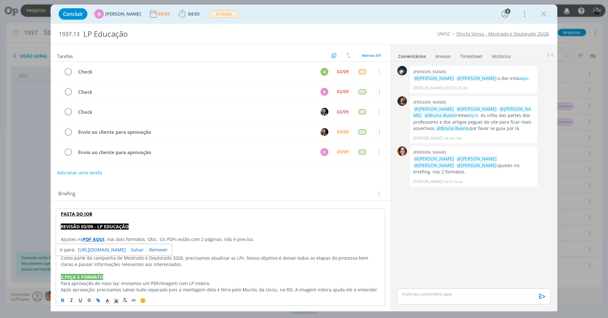
click at [101, 247] on link "https://sobeae.sharepoint.com/sites/SOBEAE/Documentos%20Compartilhados/Forms/Al…" at bounding box center [102, 249] width 48 height 8
click at [546, 12] on icon "dialog" at bounding box center [544, 14] width 10 height 10
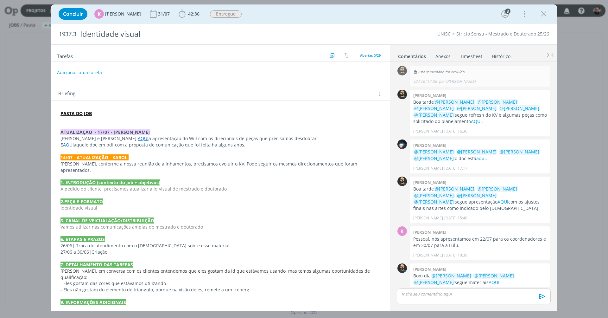
scroll to position [40, 0]
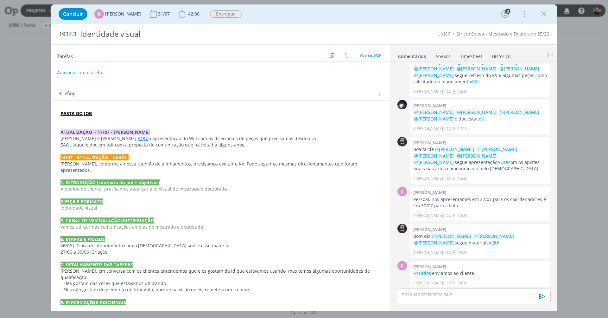
click at [104, 305] on link "aqui" at bounding box center [105, 308] width 10 height 6
click at [459, 270] on p "@Todos enviamos ao cliente" at bounding box center [480, 273] width 134 height 6
click at [489, 239] on link "AQUI." at bounding box center [495, 242] width 12 height 6
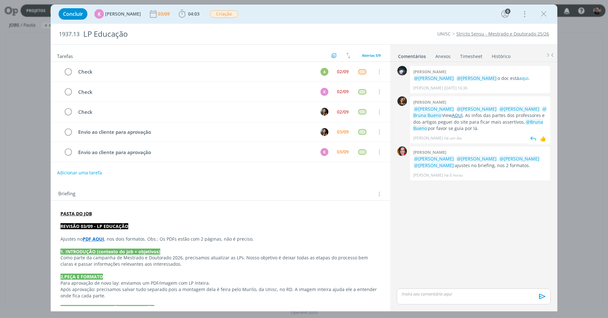
click at [463, 112] on link "AQUI" at bounding box center [457, 115] width 11 height 6
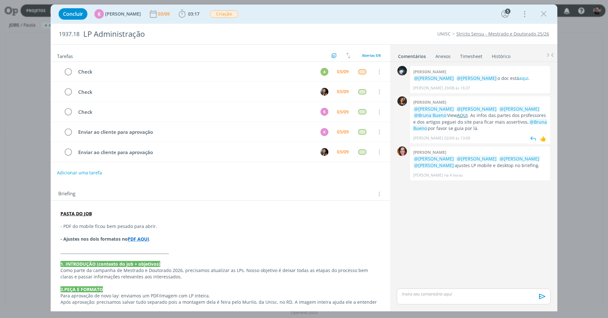
click at [464, 113] on link "AQUI" at bounding box center [462, 115] width 11 height 6
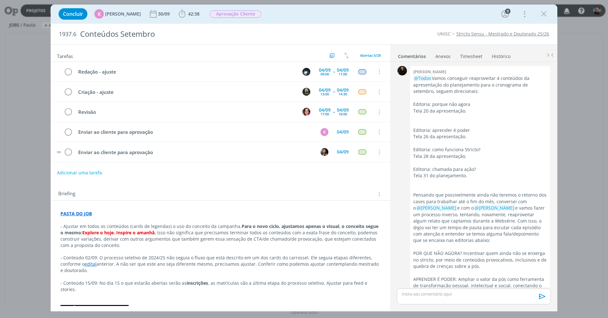
scroll to position [911, 0]
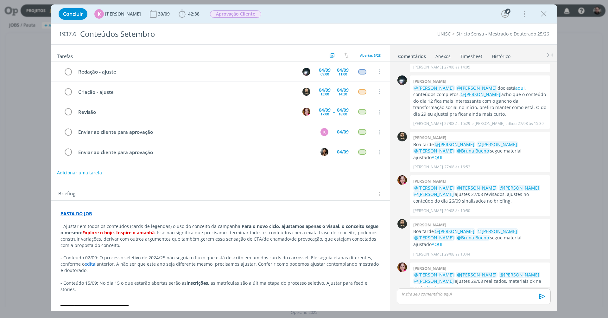
click at [110, 215] on p "PASTA DO JOB" at bounding box center [220, 213] width 320 height 6
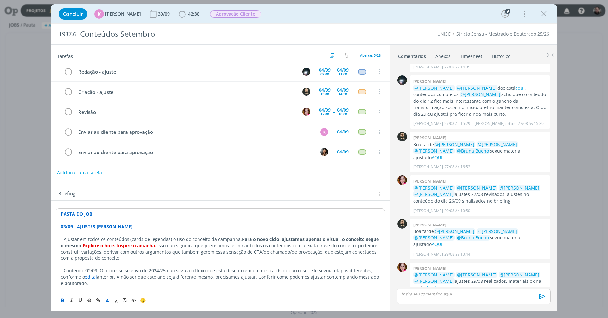
click at [97, 225] on strong "03/09 - AJUSTES [PERSON_NAME]" at bounding box center [97, 226] width 72 height 6
click at [107, 301] on icon "dialog" at bounding box center [108, 301] width 6 height 6
click at [107, 271] on span "dialog" at bounding box center [107, 272] width 5 height 5
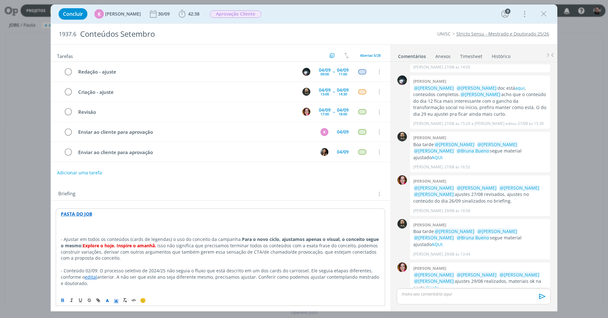
click at [118, 301] on icon "dialog" at bounding box center [116, 301] width 6 height 6
click at [155, 278] on span "dialog" at bounding box center [154, 278] width 5 height 5
click at [157, 223] on p "03/09 - AJUSTES GIO SOUZA" at bounding box center [220, 226] width 319 height 6
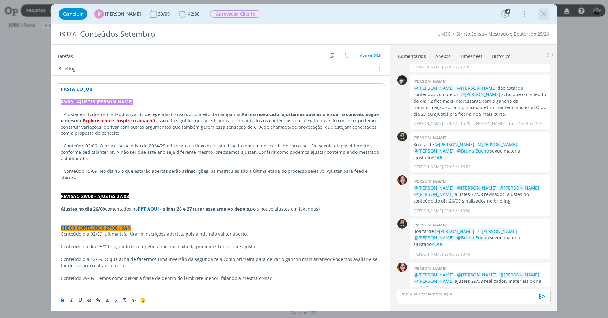
click at [546, 14] on icon "dialog" at bounding box center [544, 14] width 10 height 10
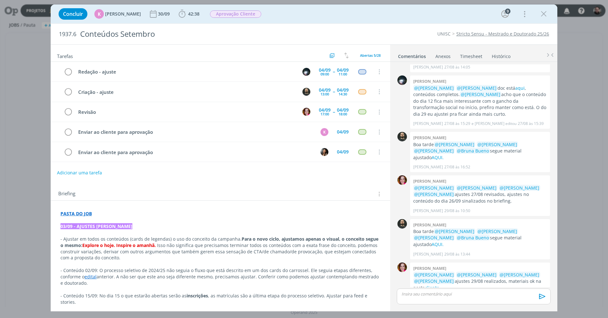
scroll to position [12, 0]
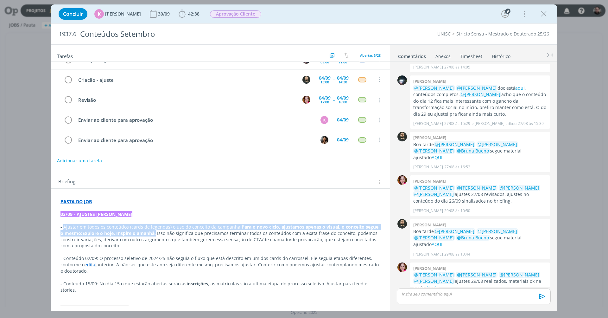
drag, startPoint x: 64, startPoint y: 225, endPoint x: 157, endPoint y: 228, distance: 92.8
click at [157, 228] on p "- Ajustar em todos os conteúdos (cards de legendas) o uso do conceito da campan…" at bounding box center [220, 236] width 320 height 25
copy p "Ajustar em todos os conteúdos (cards de legendas) o uso do conceito da campanha…"
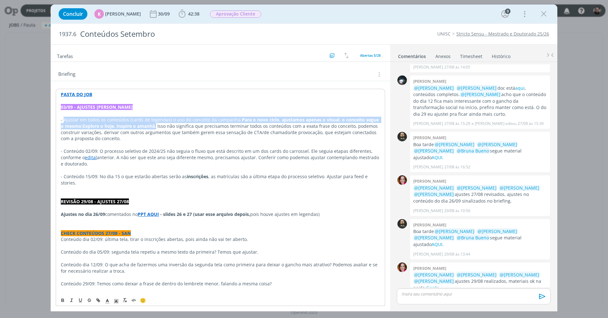
scroll to position [327, 0]
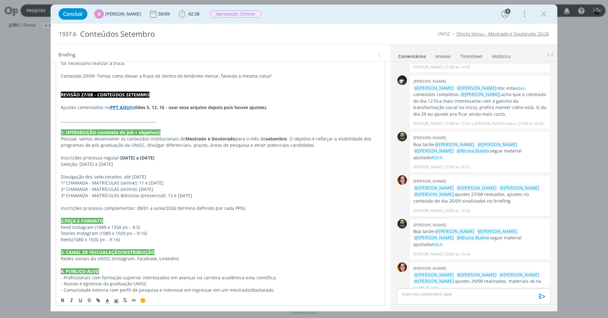
click at [143, 174] on span "Divulgação dos selecionados: até [DATE]" at bounding box center [104, 177] width 86 height 6
drag, startPoint x: 120, startPoint y: 138, endPoint x: 169, endPoint y: 138, distance: 48.8
click at [169, 155] on p "Inscrições processo regular: 15/09 a 17/11/2025" at bounding box center [220, 158] width 319 height 6
copy p "Inscrições processo regular: 15/09 a 17/11/2025"
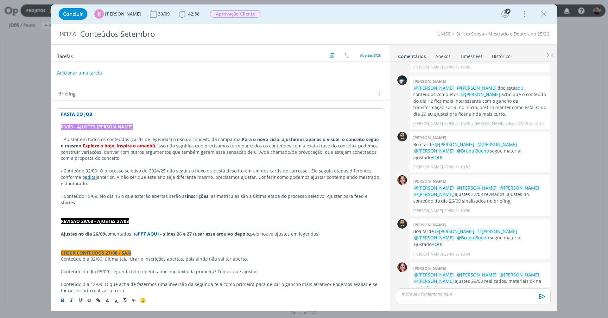
click at [493, 34] on link "Stricto Sensu - Mestrado e Doutorado 25/26" at bounding box center [502, 34] width 93 height 6
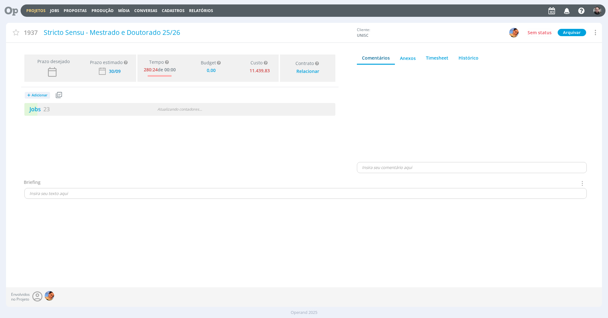
type input "0,00"
click at [38, 109] on link "Jobs 23" at bounding box center [36, 109] width 25 height 8
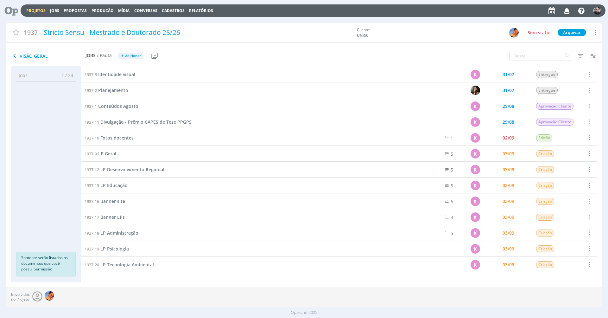
click at [108, 155] on span "LP Geral" at bounding box center [107, 153] width 18 height 6
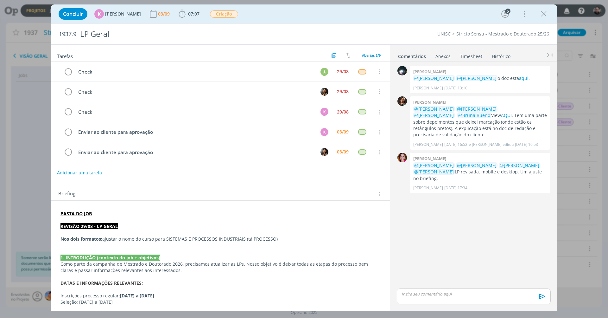
scroll to position [132, 0]
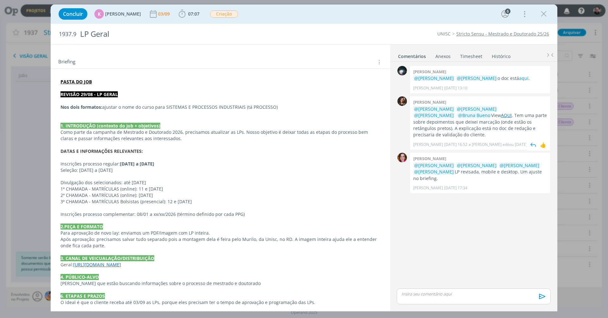
click at [501, 115] on link "AQUI" at bounding box center [506, 115] width 11 height 6
click at [545, 15] on icon "dialog" at bounding box center [544, 14] width 10 height 10
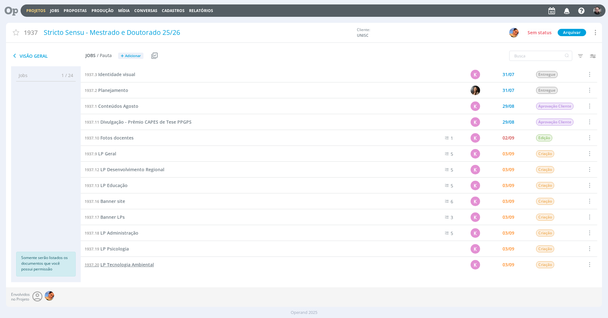
click at [126, 262] on span "LP Tecnologia Ambiental" at bounding box center [127, 264] width 54 height 6
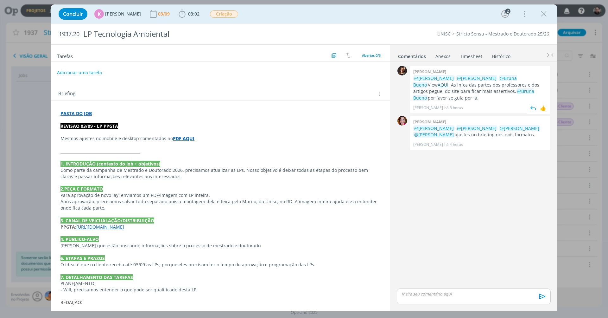
click at [439, 85] on link "AQUI" at bounding box center [443, 85] width 11 height 6
click at [544, 13] on icon "dialog" at bounding box center [544, 14] width 10 height 10
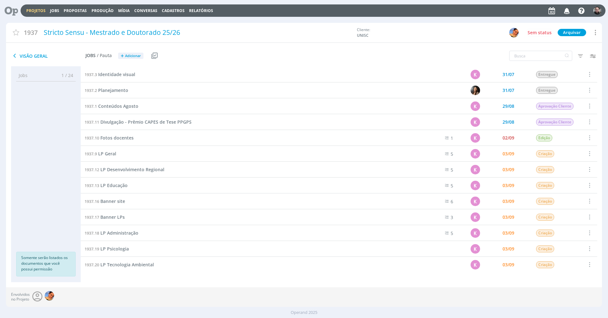
scroll to position [161, 0]
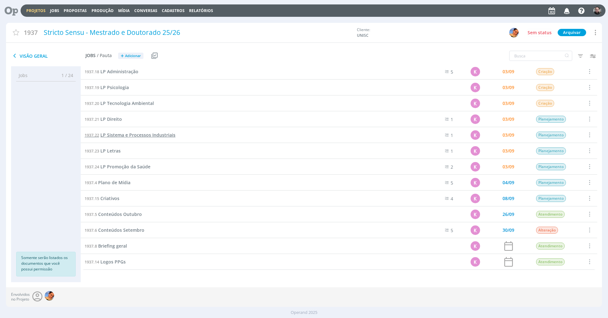
click at [150, 135] on span "LP Sistema e Processos Industriais" at bounding box center [137, 135] width 75 height 6
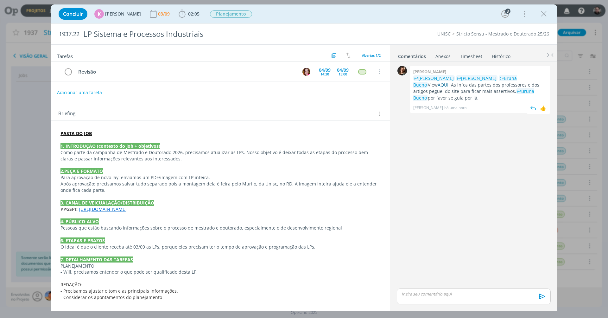
click at [438, 84] on link "AQUI" at bounding box center [443, 85] width 11 height 6
click at [542, 12] on icon "dialog" at bounding box center [544, 14] width 10 height 10
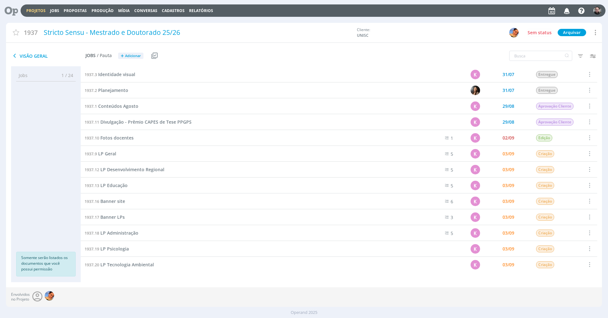
scroll to position [55, 0]
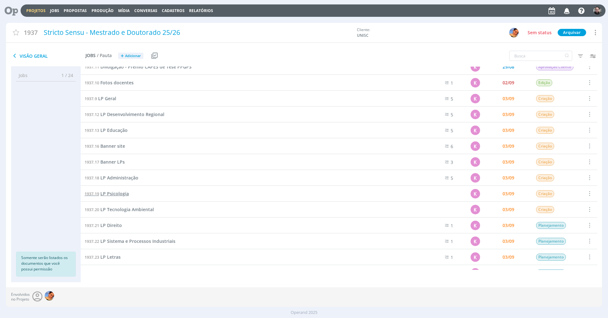
click at [121, 193] on span "LP Psicologia" at bounding box center [114, 193] width 29 height 6
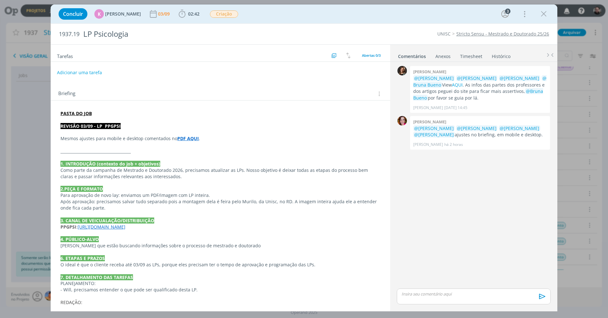
click at [192, 138] on strong "PDF AQUI" at bounding box center [188, 138] width 22 height 6
click at [191, 150] on link "https://sobeae.sharepoint.com/sites/SOBEAE/Documentos%20Compartilhados/Forms/Al…" at bounding box center [167, 149] width 48 height 8
click at [543, 10] on icon "dialog" at bounding box center [544, 14] width 10 height 10
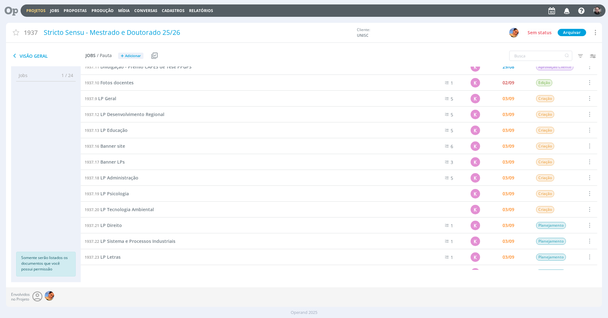
scroll to position [161, 0]
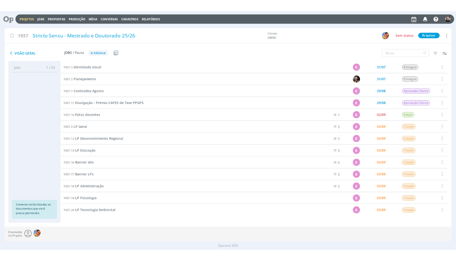
scroll to position [57, 0]
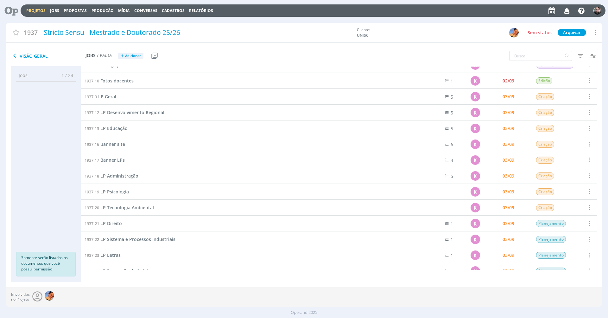
click at [127, 174] on span "LP Administração" at bounding box center [119, 176] width 38 height 6
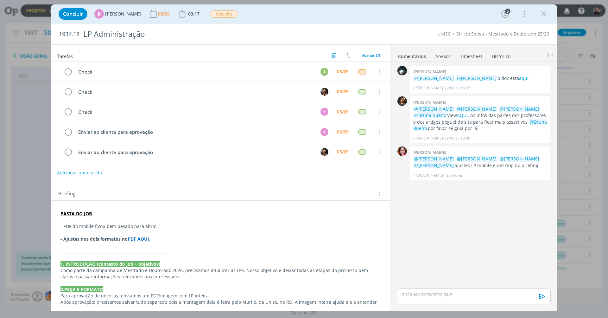
click at [143, 162] on div "Check A 03/09 Cancelar Check 03/09 Cancelar Check K 03/09 Cancelar Enviar ao cl…" at bounding box center [220, 114] width 339 height 105
click at [137, 236] on strong "PDF AQUI" at bounding box center [139, 239] width 22 height 6
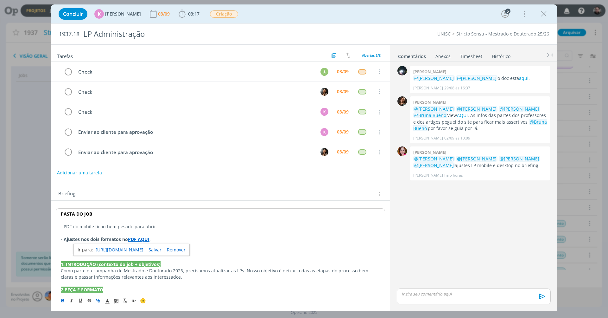
click at [142, 250] on link "https://sobeae.sharepoint.com/sites/SOBEAE/Documentos%20Compartilhados/Forms/Al…" at bounding box center [120, 249] width 48 height 8
click at [542, 14] on icon "dialog" at bounding box center [544, 14] width 10 height 10
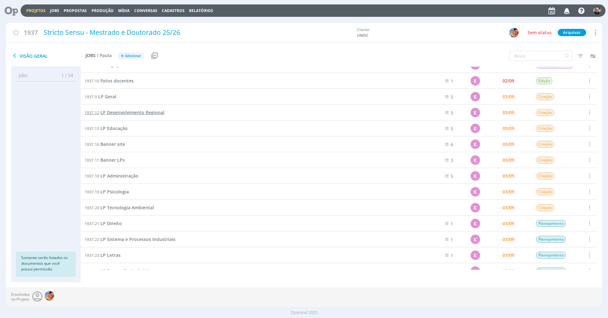
click at [140, 112] on span "LP Desenvolvimento Regional" at bounding box center [132, 112] width 64 height 6
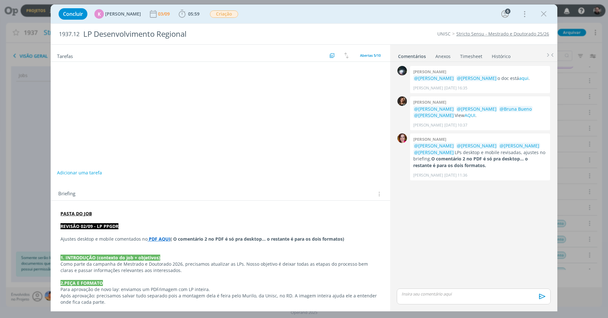
click at [160, 163] on div "Check A 02/09 Cancelar Check 02/09 Cancelar Check K 02/09 Cancelar Envio ao cli…" at bounding box center [220, 114] width 339 height 105
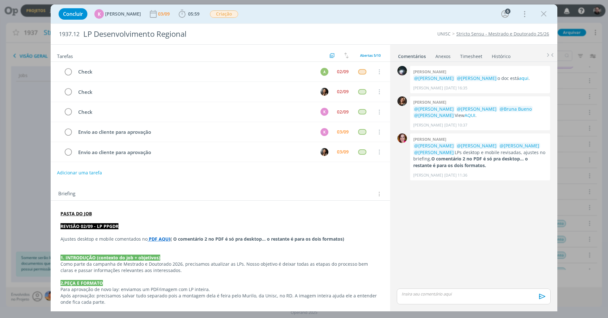
click at [158, 236] on strong "PDF AQUI" at bounding box center [160, 239] width 22 height 6
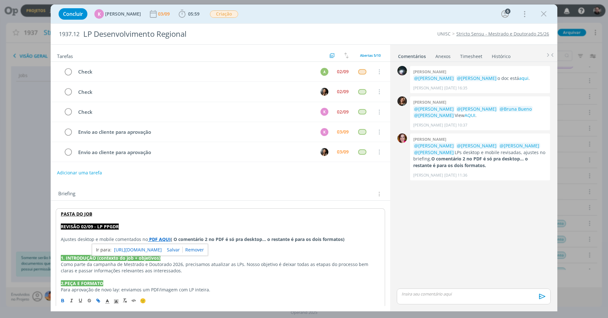
click at [162, 247] on link "https://sobeae.sharepoint.com/sites/SOBEAE/Documentos%20Compartilhados/Forms/Al…" at bounding box center [138, 249] width 48 height 8
click at [546, 11] on icon "dialog" at bounding box center [544, 14] width 10 height 10
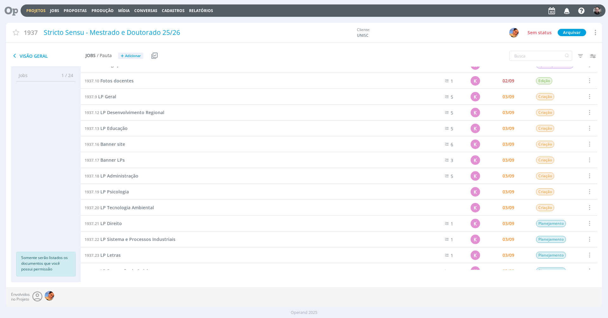
click at [6, 7] on icon at bounding box center [9, 10] width 13 height 12
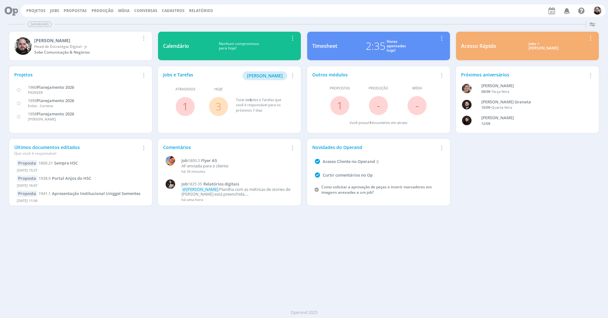
click at [506, 13] on div "Projetos Jobs Propostas Produção Mídia Conversas Cadastros Relatórios Notificaç…" at bounding box center [313, 10] width 585 height 12
click at [454, 214] on div "Dashboard Salvar Selecione abaixo os cards desejados: Meus Meu Perfil Agenda Ti…" at bounding box center [304, 168] width 608 height 300
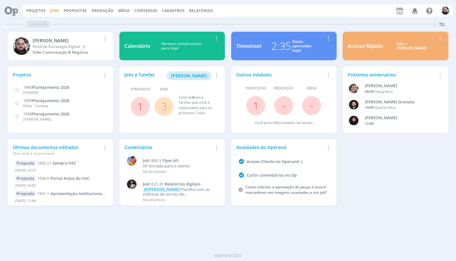
click at [54, 8] on link "Jobs" at bounding box center [54, 10] width 9 height 5
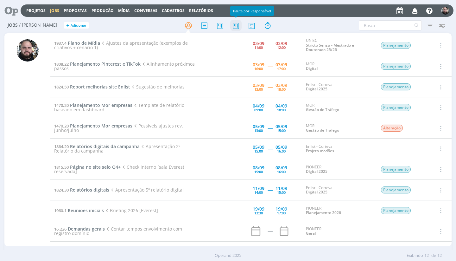
click at [235, 25] on icon at bounding box center [235, 25] width 11 height 12
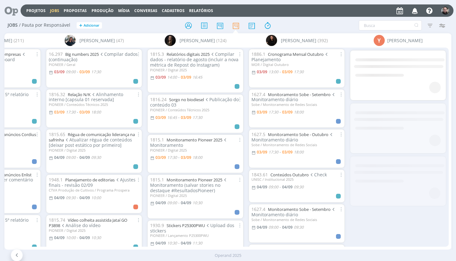
scroll to position [0, 166]
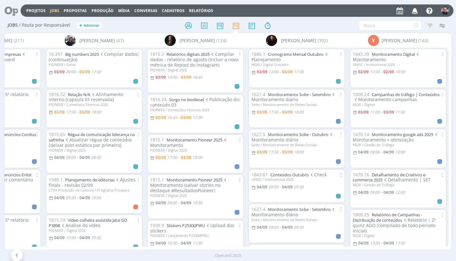
click at [328, 23] on div "Filtrar Filtrar Limpar Tipo Jobs e Tarefas Data Personalizado a Situação dos jo…" at bounding box center [377, 25] width 143 height 10
click at [167, 26] on div at bounding box center [228, 25] width 149 height 11
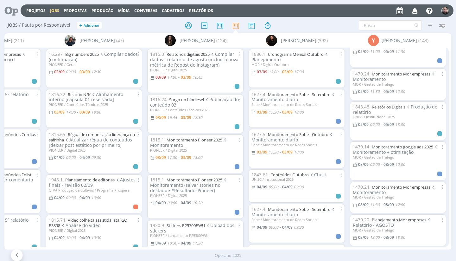
scroll to position [277, 0]
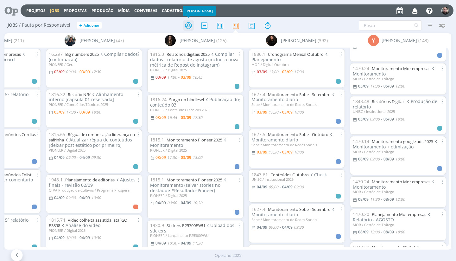
click at [188, 23] on icon at bounding box center [188, 25] width 11 height 12
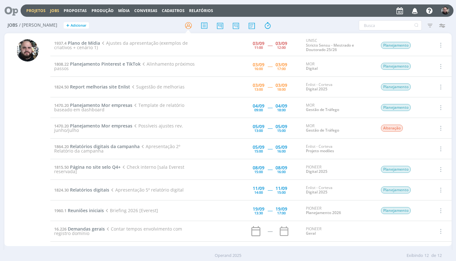
click at [38, 9] on link "Projetos" at bounding box center [35, 10] width 19 height 5
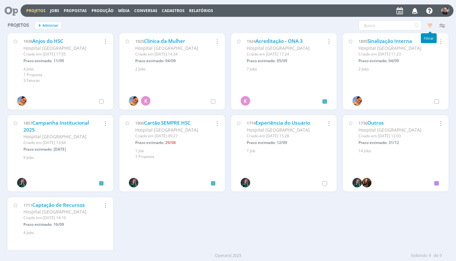
click at [428, 25] on icon "button" at bounding box center [429, 25] width 11 height 11
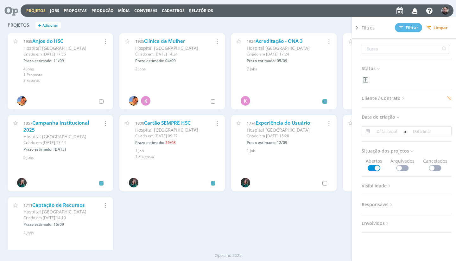
click at [434, 26] on span "Limpar" at bounding box center [437, 27] width 22 height 5
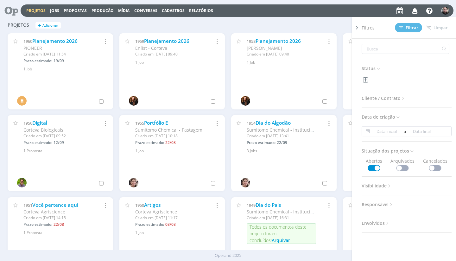
click at [399, 101] on span "Cliente / Contrato" at bounding box center [384, 98] width 44 height 8
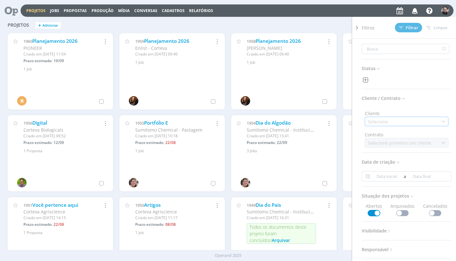
click at [400, 123] on div "Selecione" at bounding box center [407, 122] width 84 height 10
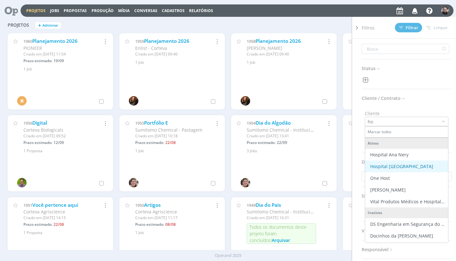
type input "ho"
click at [389, 165] on div "Hospital Santa Cruz" at bounding box center [401, 166] width 63 height 7
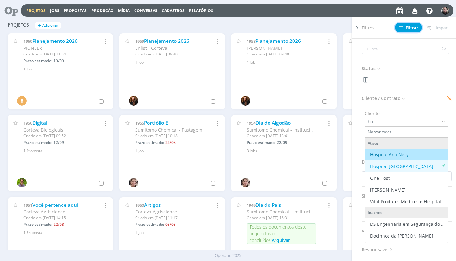
click at [406, 27] on span "Filtrar" at bounding box center [408, 28] width 19 height 4
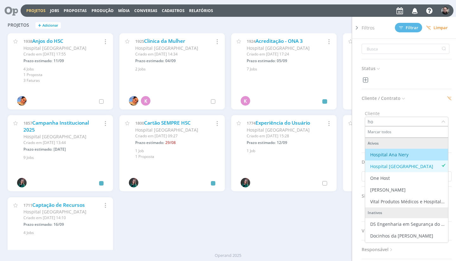
click at [229, 18] on div "Projetos + Adicionar Filtros Filtrar Limpar Status Cliente / Contrato Cliente h…" at bounding box center [227, 26] width 447 height 16
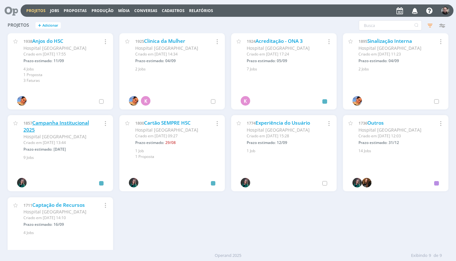
click at [86, 126] on link "Campanha Institucional 2025" at bounding box center [56, 126] width 66 height 14
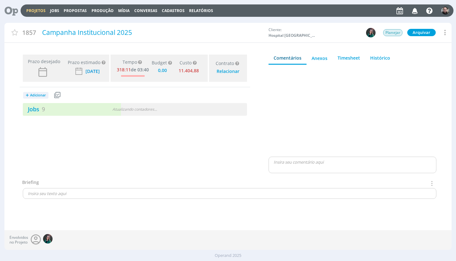
type input "0,00"
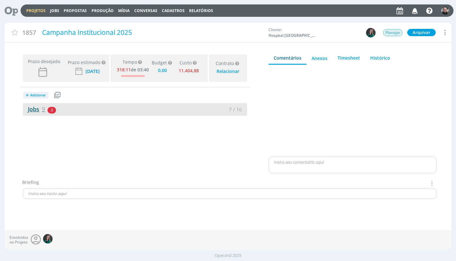
click at [41, 108] on link "Jobs 9" at bounding box center [34, 109] width 22 height 8
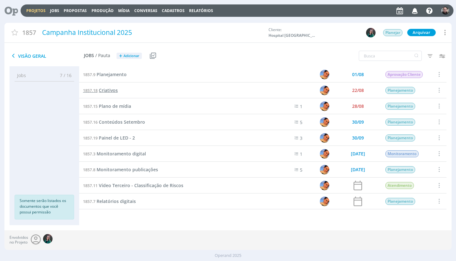
click at [111, 90] on span "Criativos" at bounding box center [108, 90] width 19 height 6
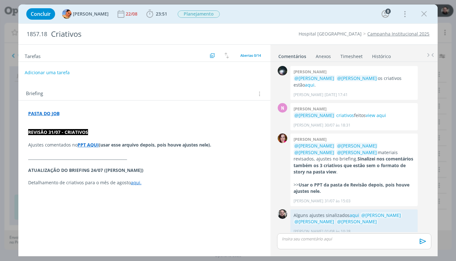
scroll to position [101, 0]
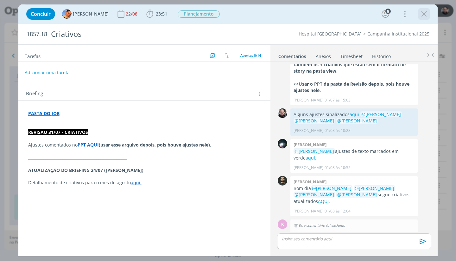
click at [426, 14] on icon "dialog" at bounding box center [424, 14] width 10 height 10
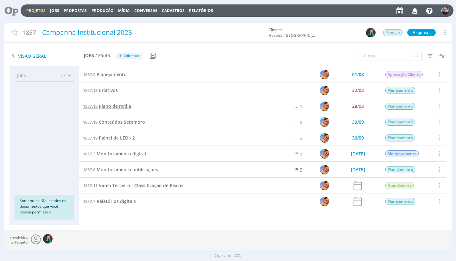
click at [114, 104] on span "Plano de mídia" at bounding box center [115, 106] width 32 height 6
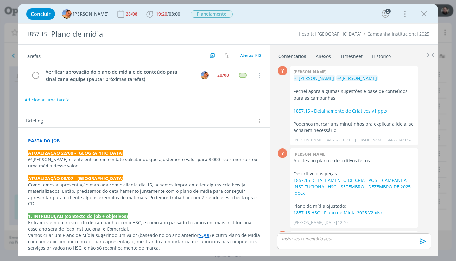
scroll to position [185, 0]
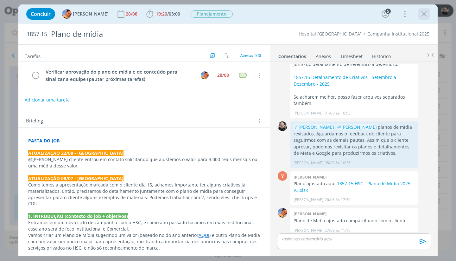
click at [428, 16] on icon "dialog" at bounding box center [424, 14] width 10 height 10
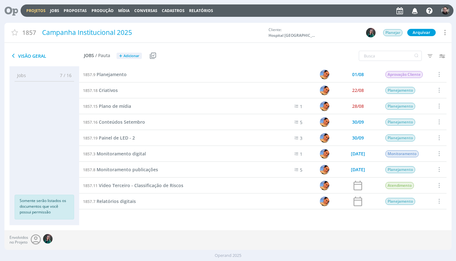
click at [1, 6] on header "Projetos Jobs Propostas Produção Mídia Conversas Cadastros Relatórios Notificaç…" at bounding box center [228, 9] width 456 height 18
click at [11, 8] on icon at bounding box center [9, 10] width 13 height 12
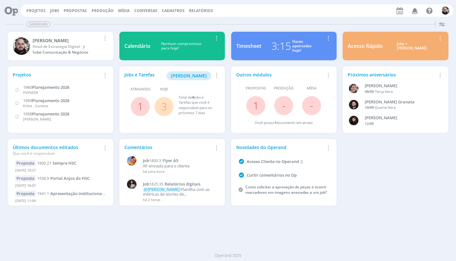
click at [55, 7] on div "Projetos Jobs Propostas Produção Mídia Conversas Cadastros Relatórios Notificaç…" at bounding box center [237, 10] width 433 height 12
click at [51, 13] on link "Jobs" at bounding box center [54, 10] width 9 height 5
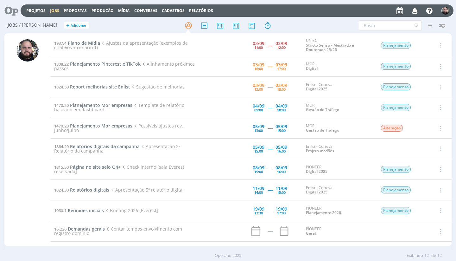
click at [329, 20] on div "Filtros Filtrar Limpar Tipo Jobs e Tarefas Data Personalizado a Situação dos jo…" at bounding box center [377, 25] width 143 height 10
click at [131, 64] on span "Planejamento Pinterest e TikTok" at bounding box center [105, 64] width 71 height 6
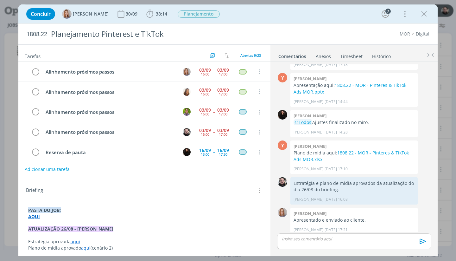
scroll to position [40, 0]
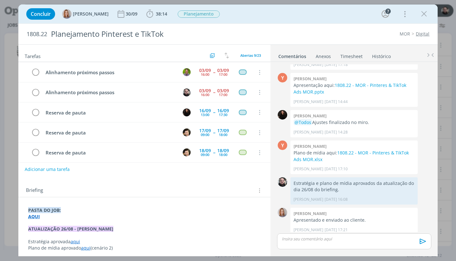
click at [77, 239] on link "aqui" at bounding box center [76, 241] width 10 height 6
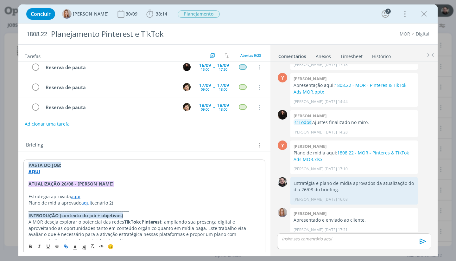
scroll to position [55, 0]
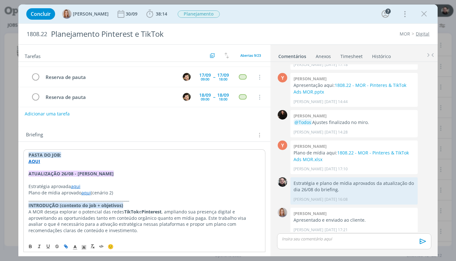
click at [77, 185] on link "aqui" at bounding box center [76, 186] width 10 height 6
click at [75, 185] on link "aqui" at bounding box center [76, 186] width 10 height 6
click at [100, 184] on p "Estratégia aprovada aqui" at bounding box center [145, 186] width 232 height 6
click at [76, 187] on link "aqui" at bounding box center [76, 186] width 10 height 6
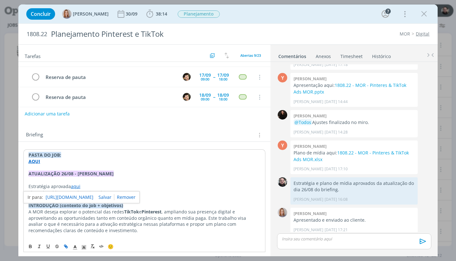
click at [75, 199] on link "https://sobeae.sharepoint.com/sites/SOBEAE/Documentos%20Compartilhados/Forms/Al…" at bounding box center [70, 197] width 48 height 8
click at [83, 186] on p "Estratégia aprovada aqui" at bounding box center [145, 186] width 232 height 6
drag, startPoint x: 70, startPoint y: 186, endPoint x: 80, endPoint y: 185, distance: 9.9
click at [80, 185] on p "Estratégia aprovada aqui" at bounding box center [145, 186] width 232 height 6
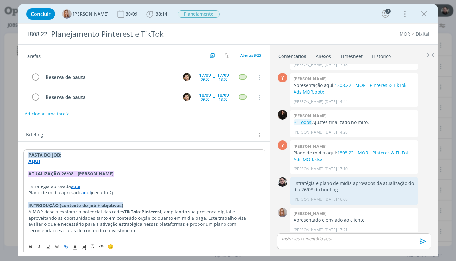
click at [65, 244] on icon "dialog" at bounding box center [65, 245] width 2 height 2
click at [67, 244] on icon "dialog" at bounding box center [65, 246] width 5 height 5
paste input "https://sobeae.sharepoint.com/:b:/s/SOBEAE/ESfkAYbNXtZMgfv_StIBLIsBZFwiQoZy4d39…"
type input "https://sobeae.sharepoint.com/:b:/s/SOBEAE/ESfkAYbNXtZMgfv_StIBLIsBZFwiQoZy4d39…"
click at [111, 195] on link "dialog" at bounding box center [106, 197] width 18 height 6
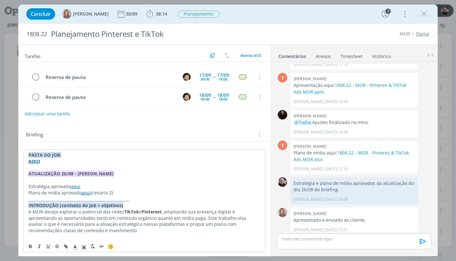
click at [125, 177] on p "dialog" at bounding box center [145, 180] width 232 height 6
click at [334, 12] on div "Concluir Amanda Oliveira 30/09 38:14 Iniciar Apontar Data * 03/09/2025 Horas * …" at bounding box center [228, 13] width 410 height 15
click at [75, 186] on link "aqui" at bounding box center [76, 186] width 10 height 6
click at [78, 195] on link "https://sobeae.sharepoint.com/:b:/s/SOBEAE/ESfkAYbNXtZMgfv_StIBLIsBZFwiQoZy4d39…" at bounding box center [70, 197] width 48 height 8
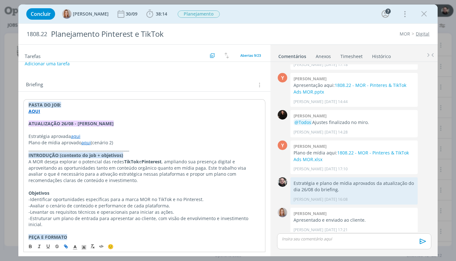
scroll to position [106, 0]
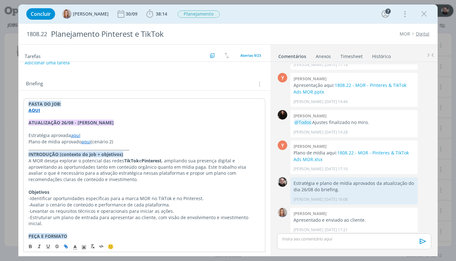
click at [200, 151] on p "INTRODUÇÃO (contexto do job + objetivos)" at bounding box center [145, 154] width 232 height 6
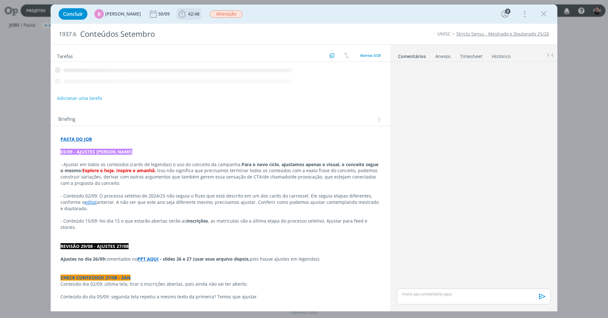
click at [190, 17] on span "42:48" at bounding box center [188, 14] width 23 height 10
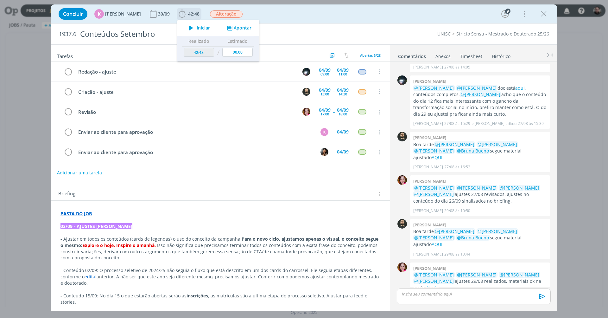
click at [237, 27] on button "Apontar" at bounding box center [238, 28] width 26 height 7
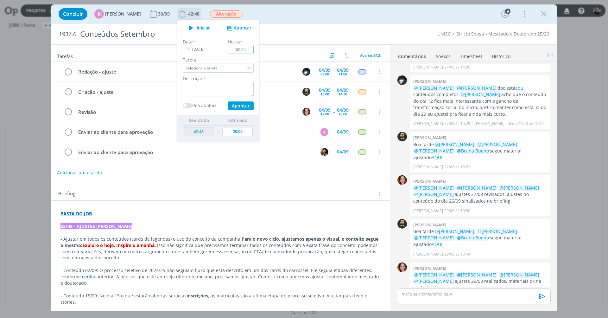
type input "00:40"
click at [225, 88] on textarea "dialog" at bounding box center [218, 89] width 71 height 15
type textarea "revisão de conteúdo"
click at [237, 105] on button "Apontar" at bounding box center [241, 105] width 26 height 9
type textarea "revisão de conteúdo"
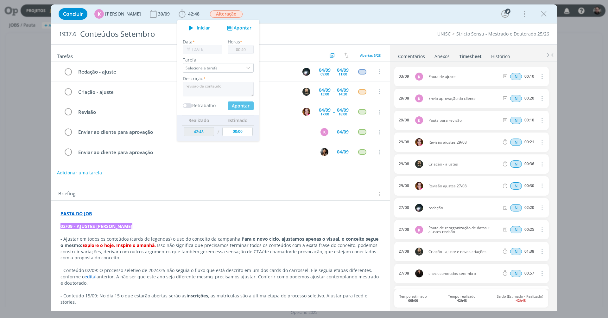
click at [358, 29] on div "1937.6 Conteúdos Setembro UNISC Stricto Sensu - Mestrado e Doutorado 25/26" at bounding box center [304, 34] width 507 height 21
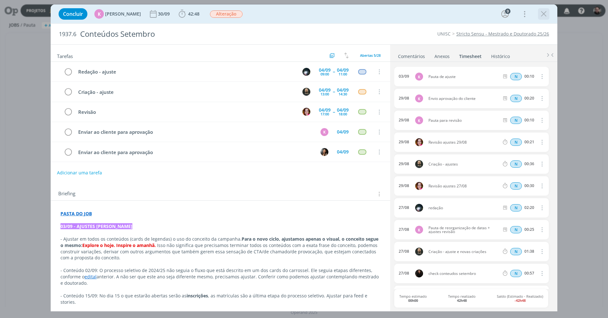
click at [542, 15] on icon "dialog" at bounding box center [544, 14] width 10 height 10
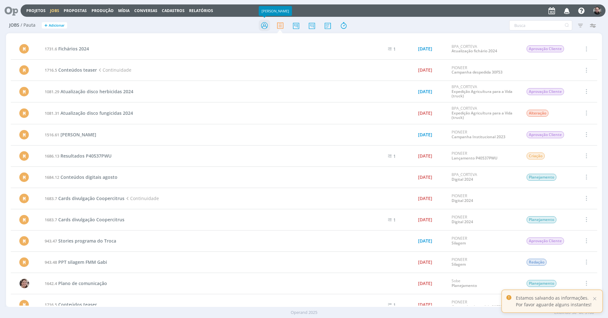
click at [265, 28] on icon at bounding box center [264, 25] width 11 height 12
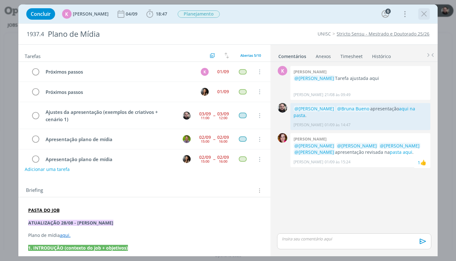
click at [422, 13] on icon "dialog" at bounding box center [424, 14] width 10 height 10
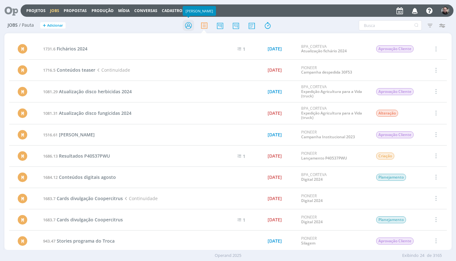
click at [189, 21] on icon at bounding box center [188, 25] width 11 height 12
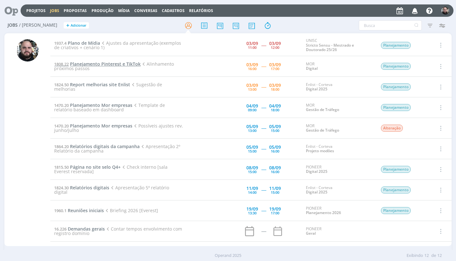
click at [104, 64] on span "Planejamento Pinterest e TikTok" at bounding box center [105, 64] width 71 height 6
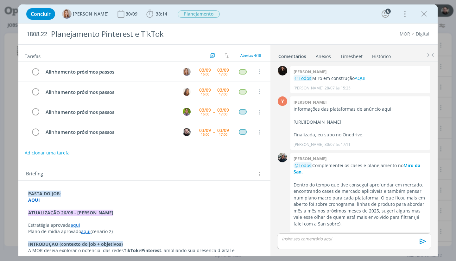
scroll to position [231, 0]
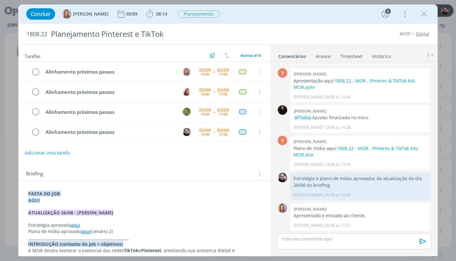
click at [75, 222] on link "aqui" at bounding box center [76, 225] width 10 height 6
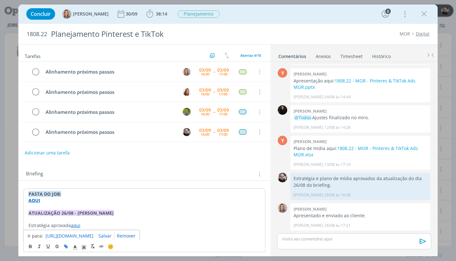
click at [86, 234] on link "[URL][DOMAIN_NAME]" at bounding box center [70, 235] width 48 height 8
click at [423, 13] on icon "dialog" at bounding box center [424, 14] width 10 height 10
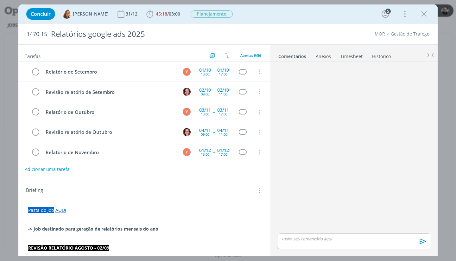
scroll to position [585, 0]
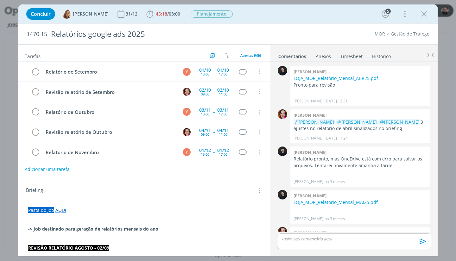
scroll to position [585, 0]
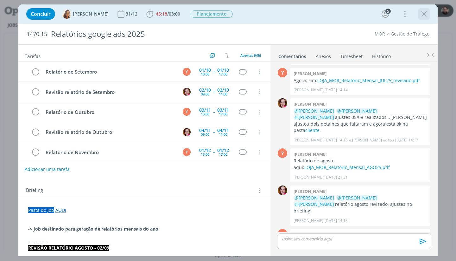
click at [423, 14] on icon "dialog" at bounding box center [424, 14] width 10 height 10
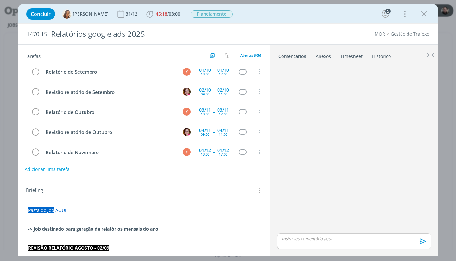
scroll to position [585, 0]
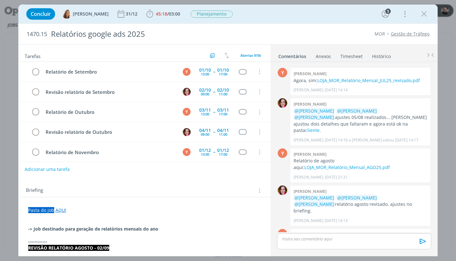
click at [324, 251] on link "LOJA_MOR_Relatório_Mensal_AGO25_REV_v2.pdf" at bounding box center [361, 254] width 102 height 6
click at [285, 16] on div "Concluir [PERSON_NAME] 31/12 45:18 / 03:00 Iniciar Apontar Data * [DATE] Horas …" at bounding box center [228, 13] width 410 height 15
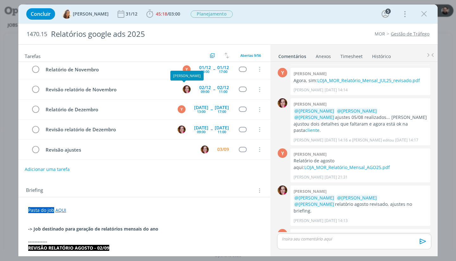
scroll to position [82, 0]
click at [249, 14] on div "Concluir Vanessa Feron 31/12 45:18 / 03:00 Iniciar Apontar Data * 03/09/2025 Ho…" at bounding box center [228, 13] width 410 height 15
click at [259, 11] on div "Concluir Vanessa Feron 31/12 45:18 / 03:00 Iniciar Apontar Data * 03/09/2025 Ho…" at bounding box center [228, 13] width 410 height 15
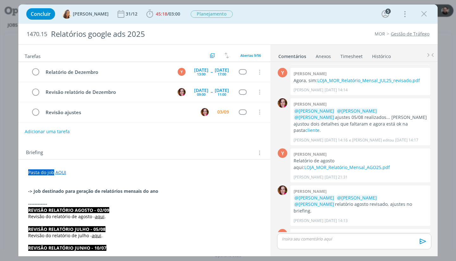
scroll to position [40, 0]
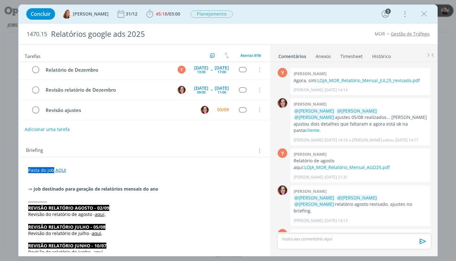
click at [262, 12] on div "Concluir Vanessa Feron 31/12 45:18 / 03:00 Iniciar Apontar Data * 03/09/2025 Ho…" at bounding box center [228, 13] width 410 height 15
click at [335, 251] on link "LOJA_MOR_Relatório_Mensal_AGO25_REV_v2.pdf" at bounding box center [361, 254] width 102 height 6
click at [379, 164] on link "LOJA_MOR_Relatório_Mensal_AGO25.pdf" at bounding box center [347, 167] width 86 height 6
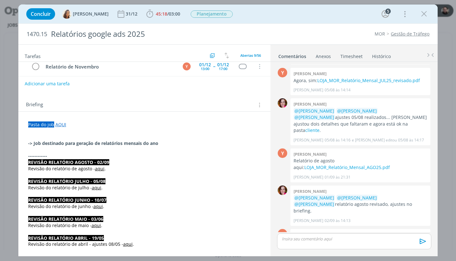
scroll to position [87, 0]
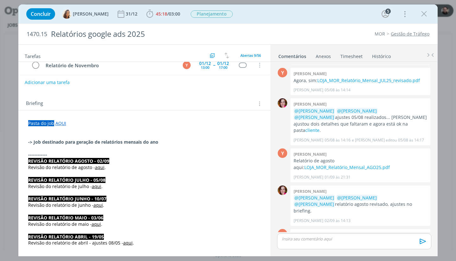
click at [99, 165] on link "aqui" at bounding box center [100, 167] width 10 height 6
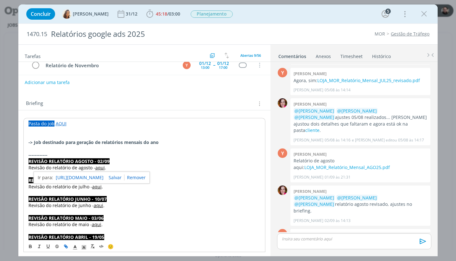
click at [93, 177] on link "[URL][DOMAIN_NAME]" at bounding box center [80, 177] width 48 height 8
click at [207, 153] on p "------------" at bounding box center [145, 155] width 232 height 6
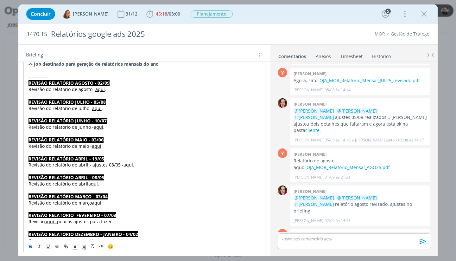
scroll to position [164, 0]
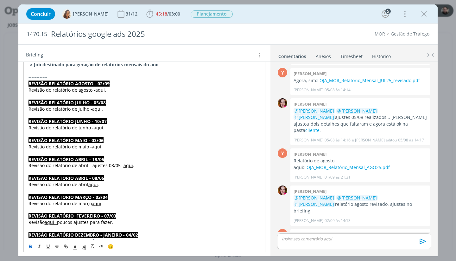
click at [100, 87] on link "aqui" at bounding box center [100, 90] width 10 height 6
click at [104, 101] on link "[URL][DOMAIN_NAME]" at bounding box center [80, 100] width 48 height 8
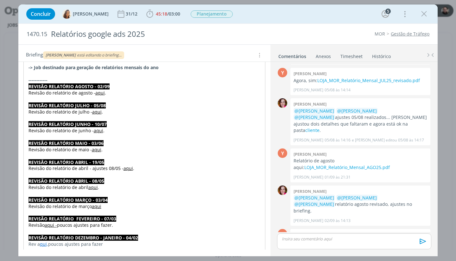
scroll to position [152, 0]
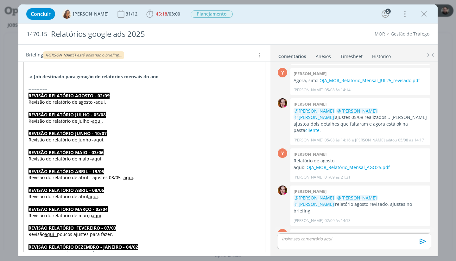
click at [327, 251] on link "LOJA_MOR_Relatório_Mensal_AGO25_REV_v2.pdf" at bounding box center [361, 254] width 102 height 6
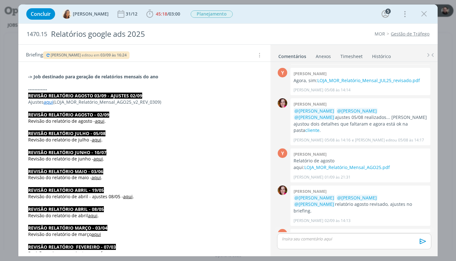
scroll to position [621, 0]
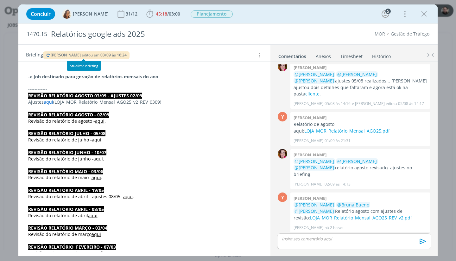
click at [82, 55] on span "editou em" at bounding box center [91, 54] width 18 height 5
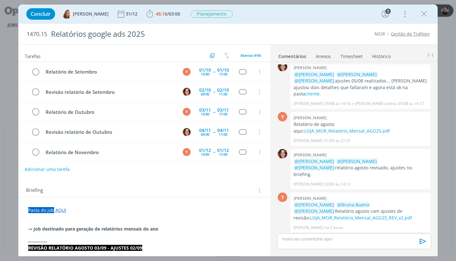
scroll to position [0, 0]
click at [354, 242] on div "dialog" at bounding box center [354, 241] width 154 height 16
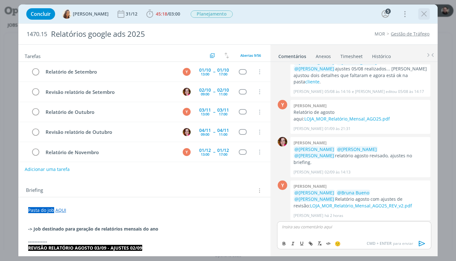
click at [426, 14] on icon "dialog" at bounding box center [424, 14] width 10 height 10
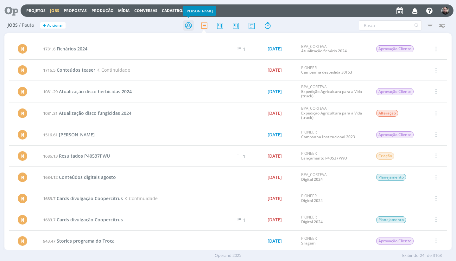
click at [188, 24] on icon at bounding box center [188, 25] width 11 height 12
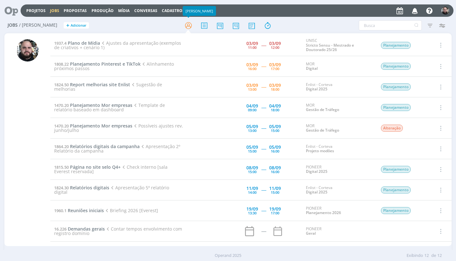
click at [159, 21] on div at bounding box center [228, 25] width 149 height 11
click at [234, 25] on icon at bounding box center [235, 25] width 11 height 12
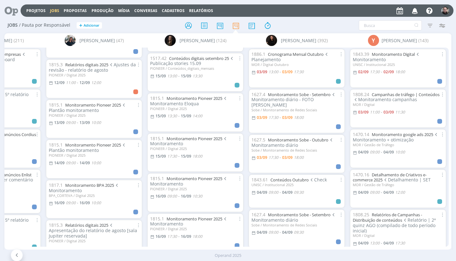
scroll to position [1375, 0]
click at [120, 28] on h2 "Jobs / Pauta por Responsável + Adicionar" at bounding box center [79, 24] width 143 height 13
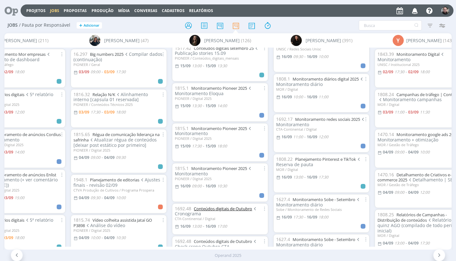
scroll to position [1384, 0]
click at [301, 27] on div at bounding box center [228, 25] width 149 height 11
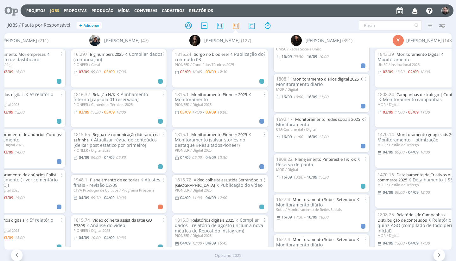
scroll to position [0, 0]
click at [298, 20] on div at bounding box center [228, 25] width 149 height 11
